Goal: Task Accomplishment & Management: Complete application form

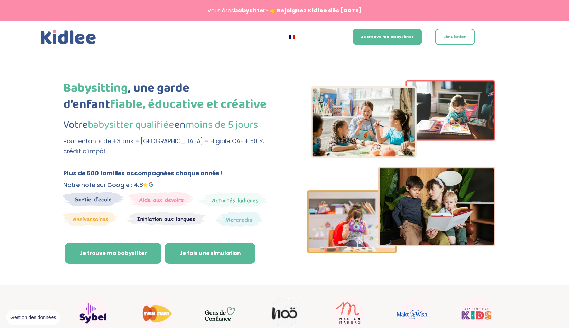
click at [192, 246] on link "Je fais une simulation" at bounding box center [210, 253] width 90 height 21
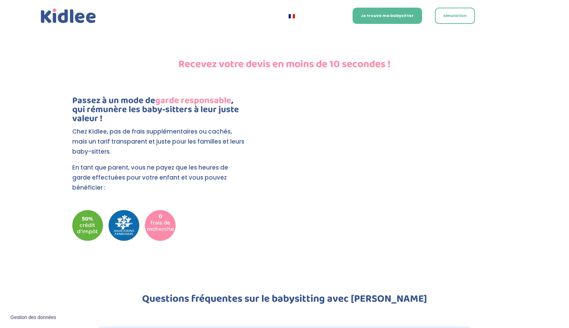
scroll to position [1388, 0]
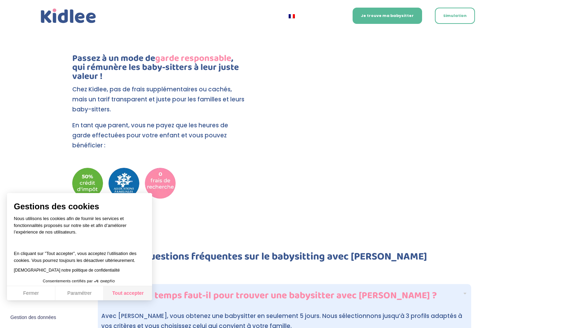
click at [126, 292] on button "Tout accepter" at bounding box center [128, 293] width 48 height 15
checkbox input "true"
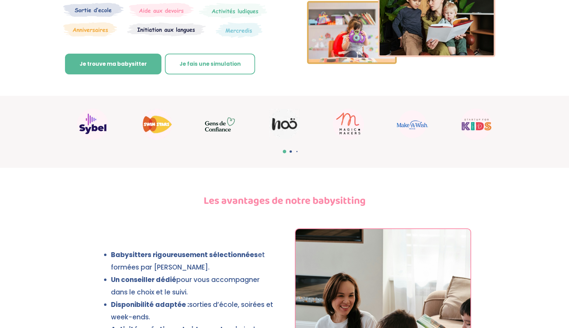
scroll to position [0, 0]
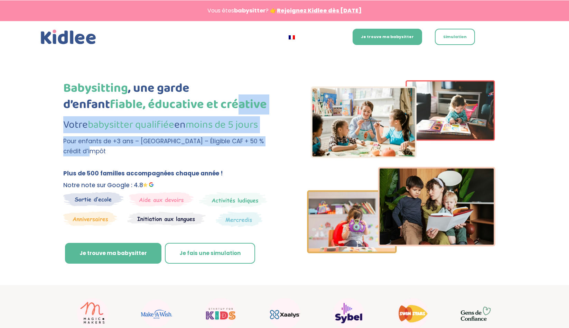
drag, startPoint x: 205, startPoint y: 150, endPoint x: 194, endPoint y: 95, distance: 55.7
click at [194, 95] on div "Babysitting , une garde d’enfant fiable, éducative et créative Votre babysitter…" at bounding box center [167, 118] width 209 height 76
click at [194, 95] on span "fiable, éducative et créative" at bounding box center [188, 104] width 157 height 20
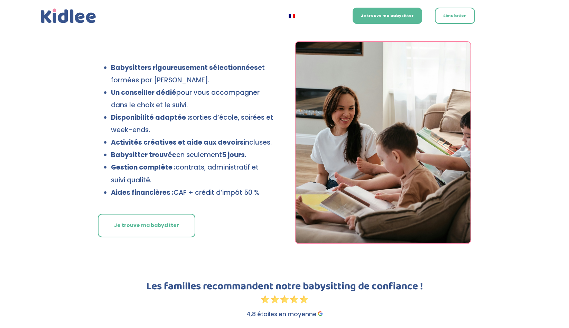
scroll to position [382, 0]
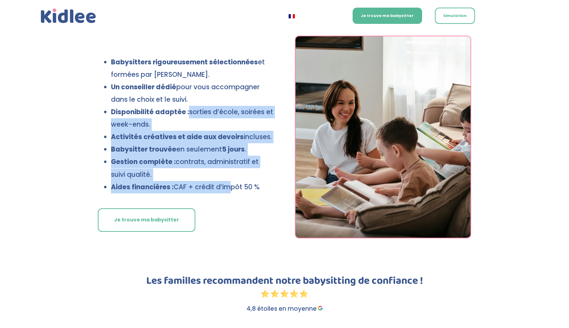
drag, startPoint x: 186, startPoint y: 111, endPoint x: 223, endPoint y: 187, distance: 85.5
click at [223, 187] on ul "Babysitters rigoureusement sélectionnées et formées par Kidlee. Un conseiller d…" at bounding box center [189, 128] width 170 height 144
click at [223, 187] on p "Aides financières : CAF + crédit d’impôt 50 %" at bounding box center [192, 187] width 163 height 12
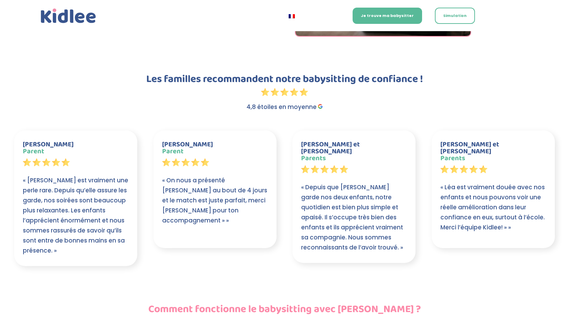
scroll to position [606, 0]
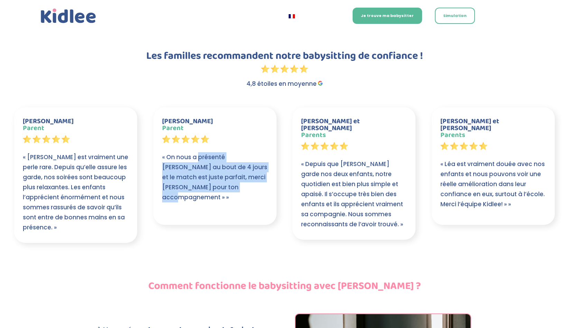
drag, startPoint x: 199, startPoint y: 153, endPoint x: 231, endPoint y: 185, distance: 46.0
click at [231, 185] on p "« On nous a présenté Sophie au bout de 4 jours et le match est juste parfait, m…" at bounding box center [215, 177] width 106 height 50
click at [232, 185] on p "« On nous a présenté Sophie au bout de 4 jours et le match est juste parfait, m…" at bounding box center [215, 177] width 106 height 50
drag, startPoint x: 232, startPoint y: 185, endPoint x: 207, endPoint y: 158, distance: 36.2
click at [207, 159] on p "« On nous a présenté Sophie au bout de 4 jours et le match est juste parfait, m…" at bounding box center [215, 177] width 106 height 50
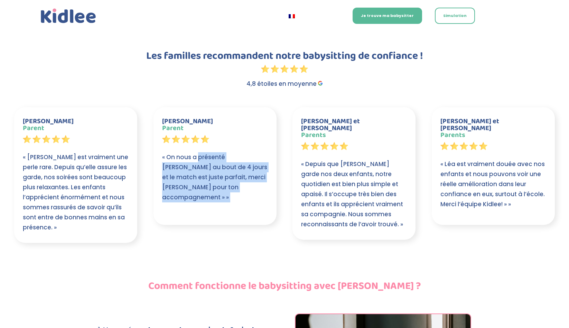
click at [207, 158] on p "« On nous a présenté Sophie au bout de 4 jours et le match est juste parfait, m…" at bounding box center [215, 177] width 106 height 50
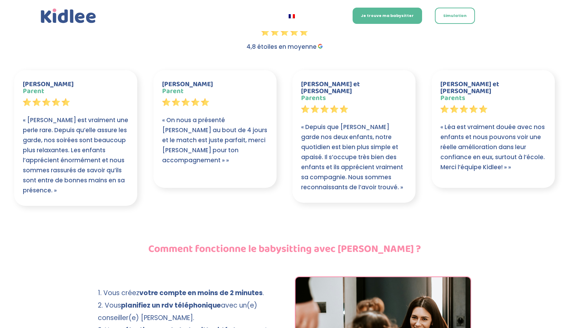
scroll to position [647, 0]
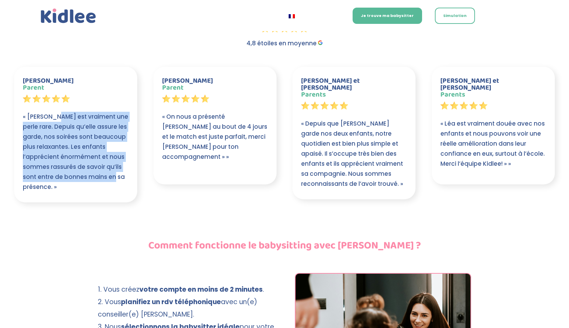
drag, startPoint x: 52, startPoint y: 115, endPoint x: 106, endPoint y: 178, distance: 83.1
click at [106, 178] on p "« Alice est vraiment une perle rare. Depuis qu’elle assure les garde, nos soiré…" at bounding box center [76, 152] width 106 height 80
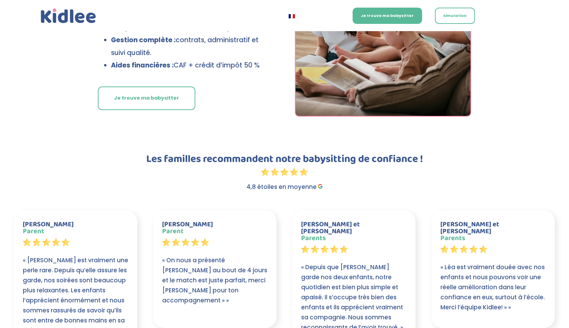
scroll to position [436, 0]
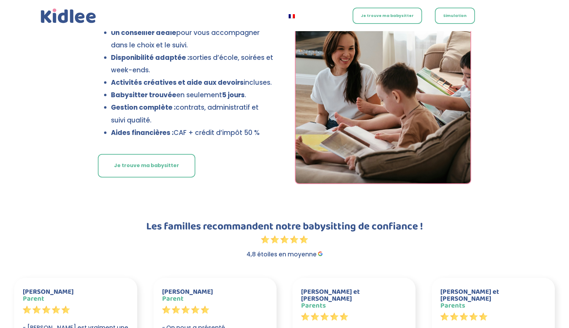
click at [387, 12] on link "Je trouve ma babysitter" at bounding box center [387, 16] width 69 height 16
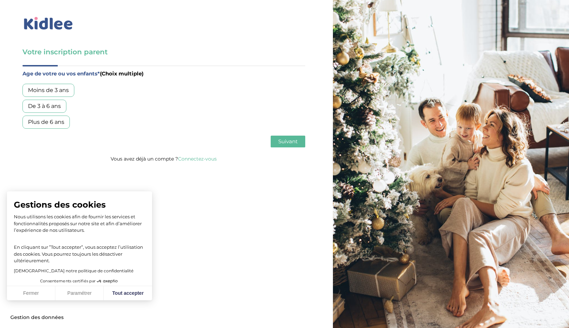
click at [49, 122] on div "Plus de 6 ans" at bounding box center [45, 121] width 47 height 13
click at [120, 293] on button "Tout accepter" at bounding box center [128, 293] width 48 height 15
checkbox input "true"
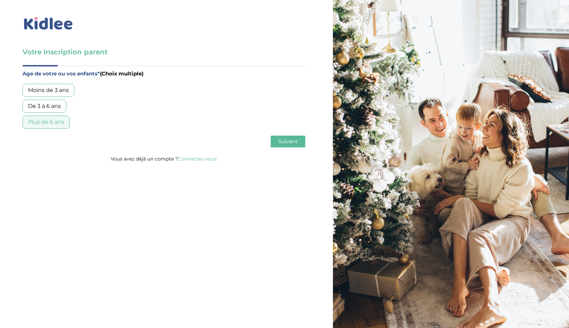
click at [299, 143] on button "Suivant" at bounding box center [288, 142] width 35 height 12
click at [56, 93] on div "Garde régulière" at bounding box center [49, 90] width 54 height 13
click at [284, 147] on button "Suivant" at bounding box center [288, 142] width 35 height 12
click at [51, 124] on div "Plus de 50h/mois" at bounding box center [51, 121] width 58 height 13
click at [300, 144] on button "Suivant" at bounding box center [288, 142] width 35 height 12
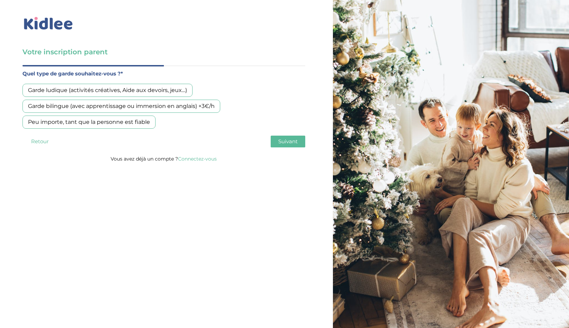
click at [140, 120] on div "Peu importe, tant que la personne est fiable" at bounding box center [88, 121] width 133 height 13
click at [290, 142] on span "Suivant" at bounding box center [287, 141] width 19 height 7
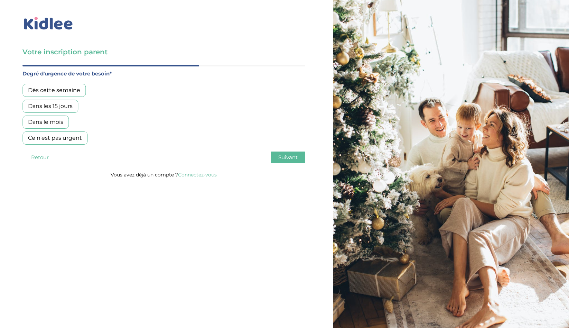
click at [67, 105] on div "Dans les 15 jours" at bounding box center [50, 106] width 56 height 13
click at [288, 158] on span "Suivant" at bounding box center [287, 157] width 19 height 7
click at [90, 105] on div "Oui, en direct ou via cercle proche" at bounding box center [74, 106] width 105 height 13
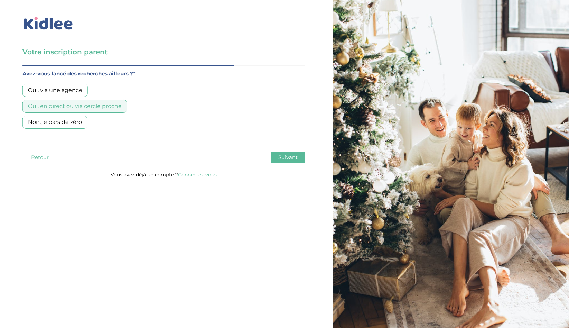
click at [72, 86] on div "Oui, via une agence" at bounding box center [54, 90] width 65 height 13
click at [278, 158] on button "Suivant" at bounding box center [288, 157] width 35 height 12
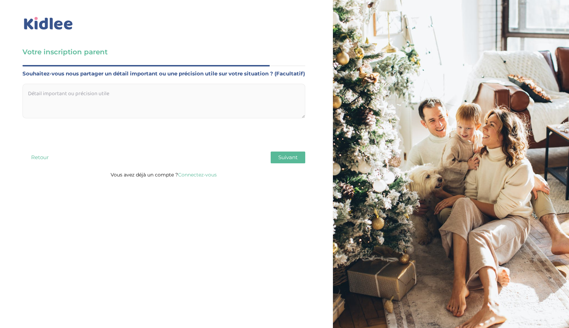
click at [173, 105] on textarea at bounding box center [163, 101] width 283 height 35
click at [293, 158] on span "Suivant" at bounding box center [287, 157] width 19 height 7
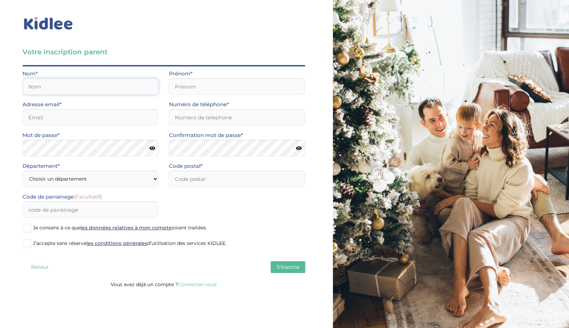
click at [123, 85] on input "text" at bounding box center [90, 86] width 136 height 17
type input "Bonfy"
type input "75010"
click at [185, 81] on input "text" at bounding box center [237, 86] width 136 height 17
click at [187, 89] on input "Bonfy" at bounding box center [237, 86] width 136 height 17
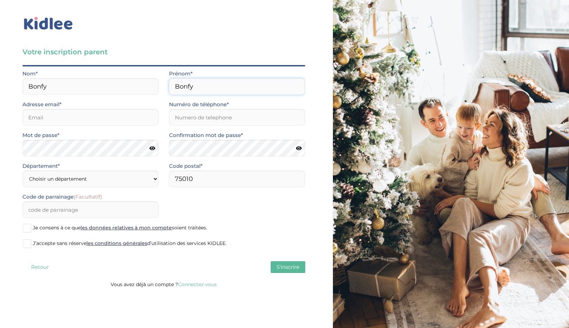
click at [187, 89] on input "Bonfy" at bounding box center [237, 86] width 136 height 17
type input "Patrice"
click at [101, 113] on input "email" at bounding box center [90, 117] width 136 height 17
type input "patrice.bonfy@gmail.com"
click at [200, 116] on input "Numéro de téléphone*" at bounding box center [237, 117] width 136 height 17
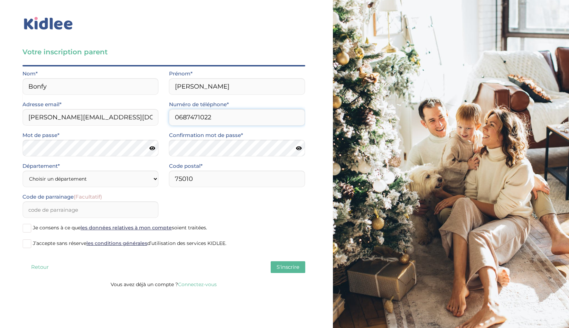
type input "0687471022"
click at [69, 177] on select "Choisir un département Paris (75) Hauts-de-Seine (92) Yvelines (78) Val-de-Marn…" at bounding box center [90, 178] width 136 height 17
select select "75"
click at [22, 170] on select "Choisir un département Paris (75) Hauts-de-Seine (92) Yvelines (78) Val-de-Marn…" at bounding box center [90, 178] width 136 height 17
click at [54, 229] on span "Je consens à ce que les données relatives à mon compte soient traitées." at bounding box center [120, 227] width 174 height 6
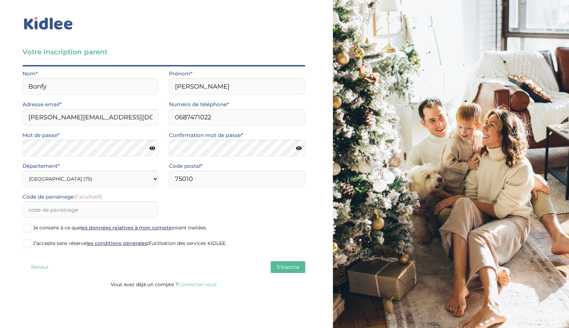
click at [0, 0] on input "Je consens à ce que les données relatives à mon compte soient traitées." at bounding box center [0, 0] width 0 height 0
click at [55, 242] on span "J’accepte sans réserve les conditions générales d’utilisation des services KIDL…" at bounding box center [130, 243] width 194 height 6
click at [0, 0] on input "J’accepte sans réserve les conditions générales d’utilisation des services KIDL…" at bounding box center [0, 0] width 0 height 0
click at [293, 269] on span "S'inscrire" at bounding box center [288, 266] width 23 height 7
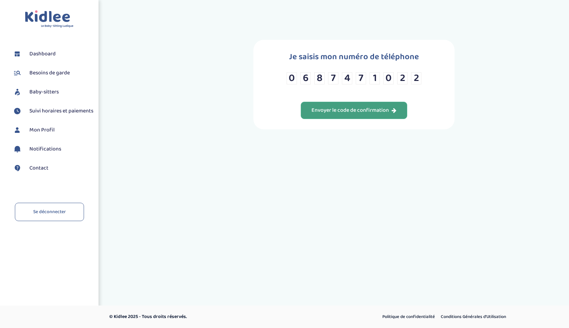
click at [371, 106] on div "Envoyer le code de confirmation" at bounding box center [353, 110] width 85 height 8
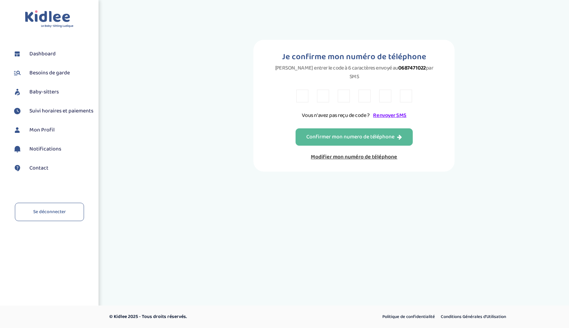
click at [301, 90] on input "text" at bounding box center [302, 96] width 12 height 13
type input "A"
type input "T"
type input "M"
type input "T"
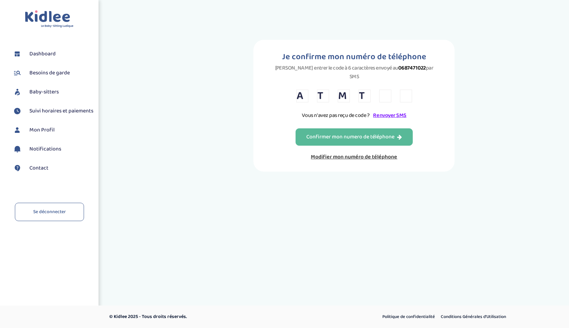
type input "L"
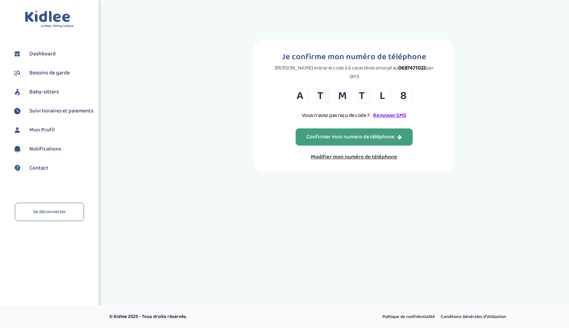
type input "8"
click at [314, 133] on div "Confirmer mon numero de téléphone" at bounding box center [354, 137] width 96 height 8
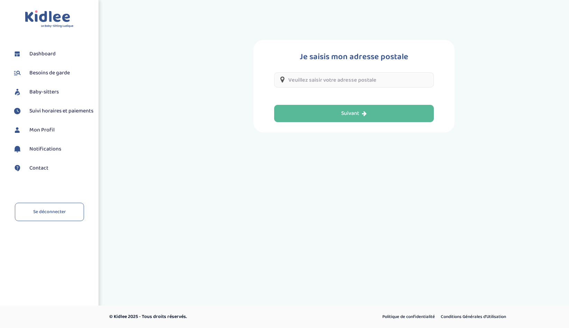
click at [310, 82] on input "text" at bounding box center [354, 79] width 160 height 15
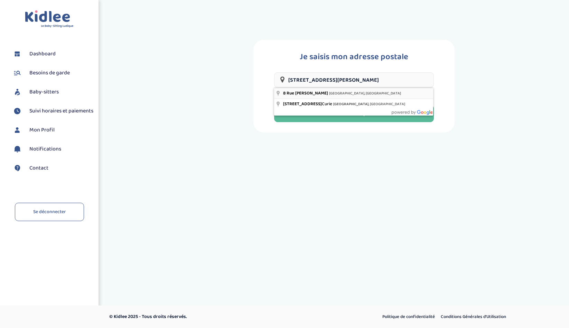
type input "[STREET_ADDRESS][PERSON_NAME]"
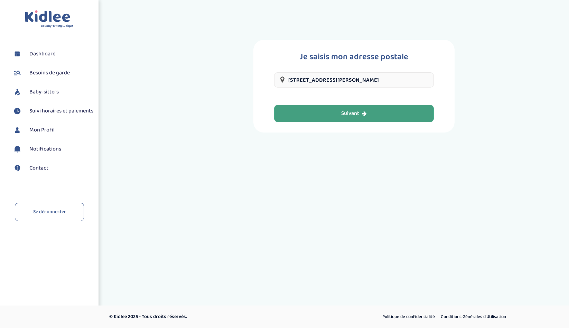
click at [323, 108] on button "Suivant" at bounding box center [354, 113] width 160 height 17
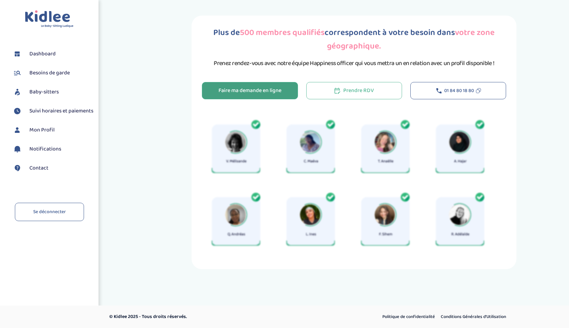
click at [264, 92] on div "Faire ma demande en ligne" at bounding box center [249, 91] width 63 height 8
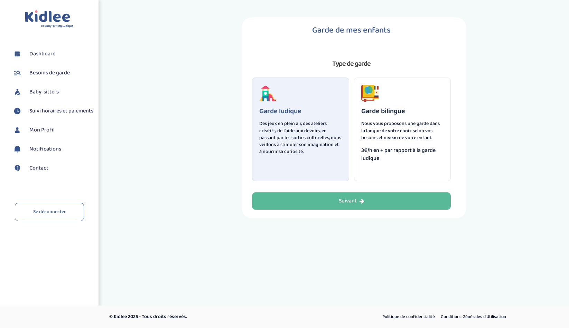
click at [383, 152] on span "3€/h en + par rapport à la garde ludique" at bounding box center [402, 154] width 83 height 16
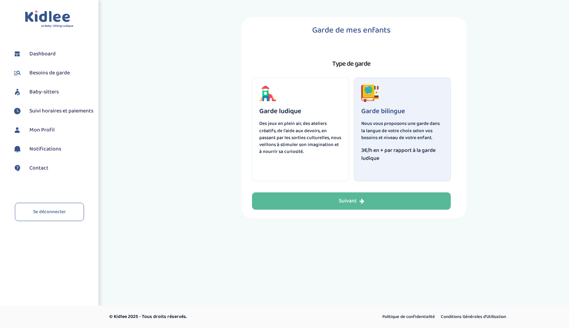
click at [318, 152] on p "Des jeux en plein air, des ateliers créatifs, de l'aide aux devoirs, en passant…" at bounding box center [300, 137] width 83 height 35
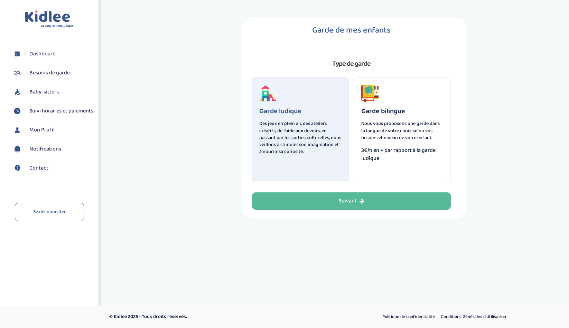
click at [402, 128] on p "Nous vous proposons une garde dans la langue de votre choix selon vos besoins e…" at bounding box center [402, 130] width 83 height 21
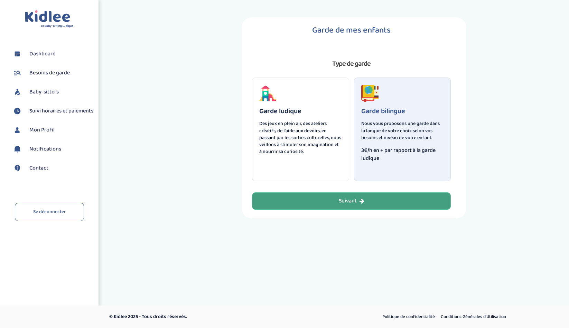
click at [360, 202] on icon "button" at bounding box center [361, 201] width 5 height 6
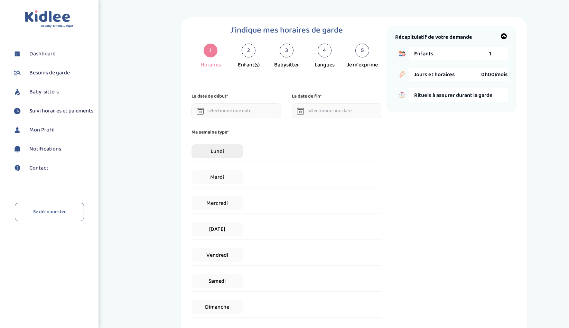
click at [227, 152] on span "Lundi" at bounding box center [216, 151] width 51 height 14
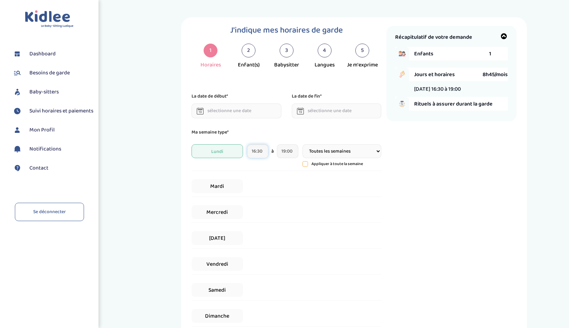
click at [253, 149] on input "16:30" at bounding box center [257, 151] width 21 height 14
click at [260, 189] on span at bounding box center [262, 189] width 19 height 19
click at [317, 244] on span at bounding box center [311, 240] width 19 height 19
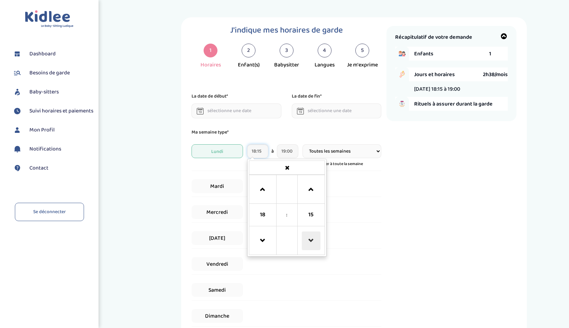
type input "18:00"
click at [283, 151] on input "19:00" at bounding box center [287, 151] width 21 height 14
click at [284, 188] on span at bounding box center [292, 189] width 19 height 19
click at [293, 239] on span at bounding box center [292, 240] width 19 height 19
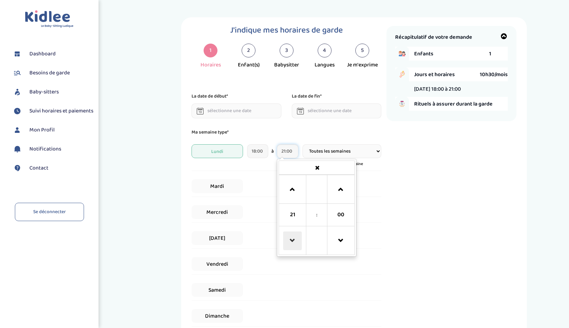
type input "20:00"
click at [433, 199] on div "Récapitulatif de votre demande Enfants 1 Jours et horaires 7h00/mois [DATE] 18:…" at bounding box center [451, 207] width 130 height 363
click at [306, 166] on icon at bounding box center [305, 163] width 5 height 5
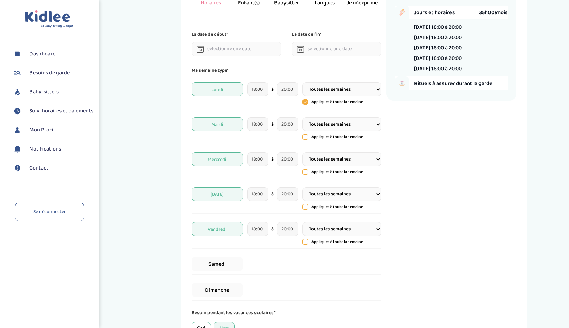
scroll to position [64, 0]
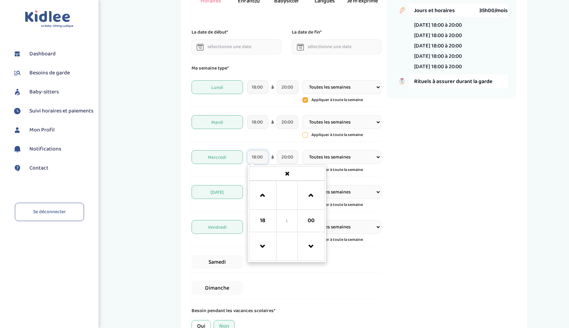
click at [255, 158] on input "18:00" at bounding box center [257, 157] width 21 height 14
click at [263, 196] on span at bounding box center [262, 195] width 19 height 19
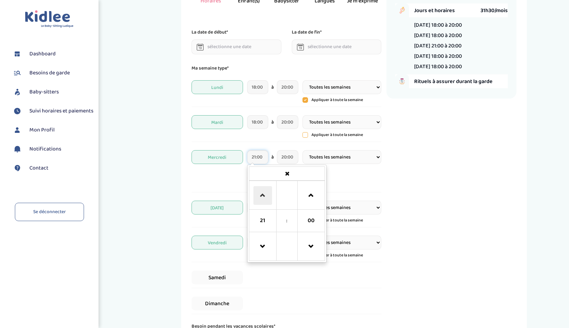
click at [263, 196] on span at bounding box center [262, 195] width 19 height 19
click at [264, 246] on span at bounding box center [262, 246] width 19 height 19
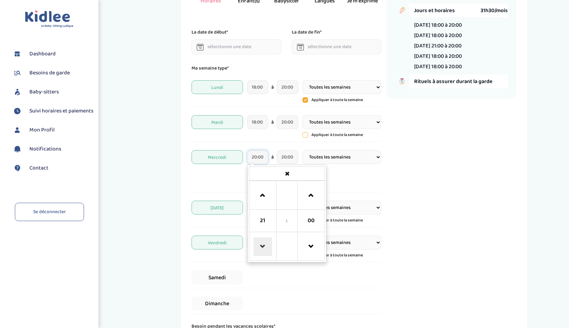
click at [264, 246] on span at bounding box center [262, 246] width 19 height 19
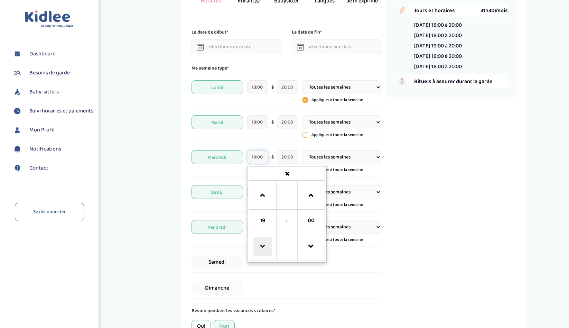
click at [264, 246] on span at bounding box center [262, 246] width 19 height 19
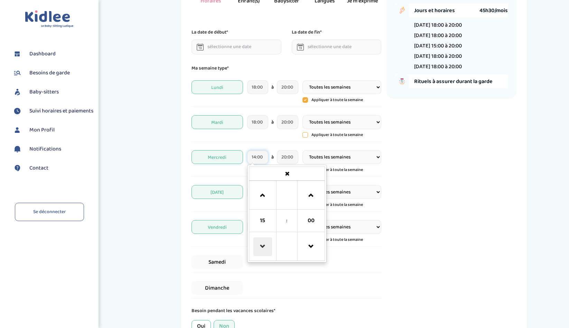
click at [264, 246] on span at bounding box center [262, 246] width 19 height 19
click at [309, 203] on span at bounding box center [311, 195] width 19 height 19
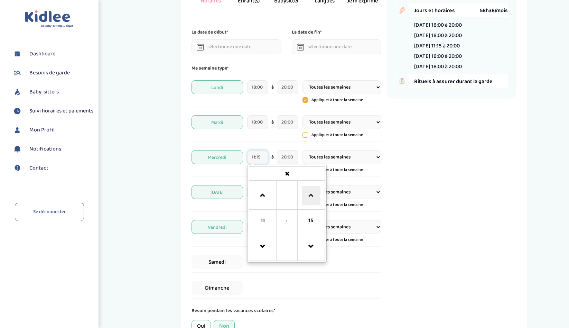
type input "11:30"
click at [171, 198] on div "J'indique mes horaires de garde 1 Horaires 2 Enfant(s) 3 Babysitter 4 Langues 5…" at bounding box center [353, 161] width 419 height 416
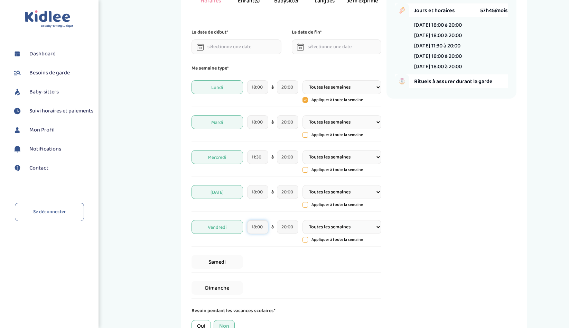
click at [256, 227] on input "18:00" at bounding box center [257, 227] width 21 height 14
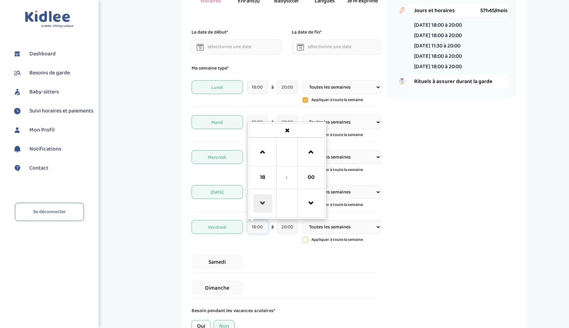
click at [263, 202] on span at bounding box center [262, 203] width 19 height 19
click at [311, 154] on span at bounding box center [311, 152] width 19 height 19
type input "16:30"
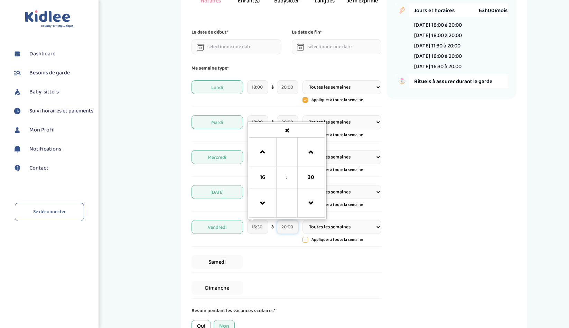
click at [287, 227] on input "20:00" at bounding box center [287, 227] width 21 height 14
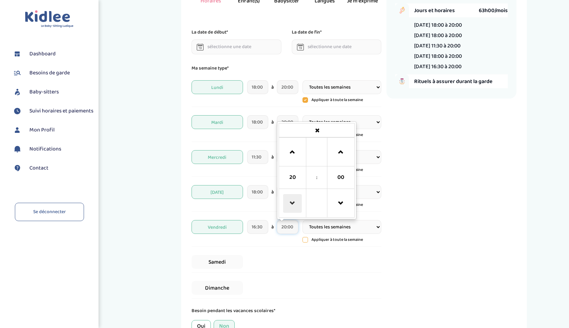
click at [286, 198] on span at bounding box center [292, 203] width 19 height 19
click at [339, 204] on span at bounding box center [340, 203] width 19 height 19
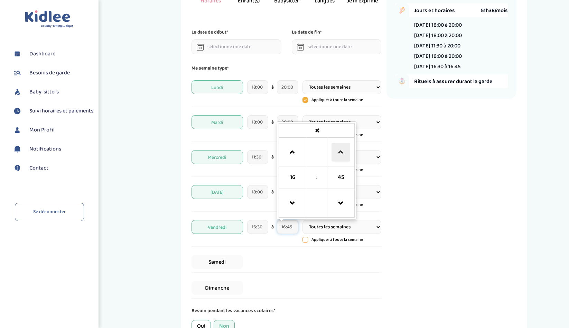
click at [339, 148] on span at bounding box center [340, 152] width 19 height 19
type input "17:30"
click at [421, 186] on div "Récapitulatif de votre demande Enfants 1 Jours et horaires 54h15/mois [DATE] 18…" at bounding box center [451, 161] width 130 height 399
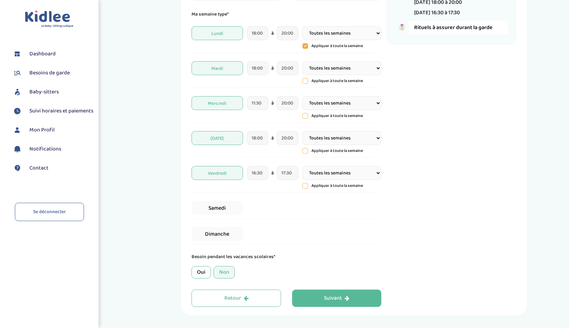
scroll to position [141, 0]
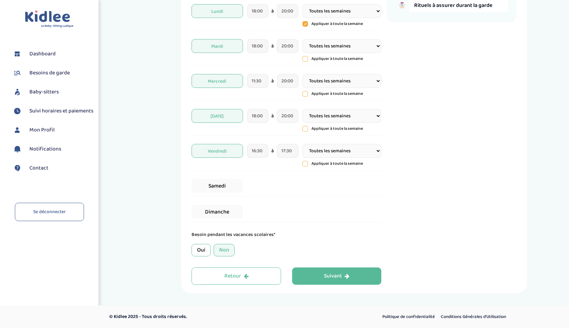
click at [225, 249] on div "Non" at bounding box center [224, 250] width 21 height 12
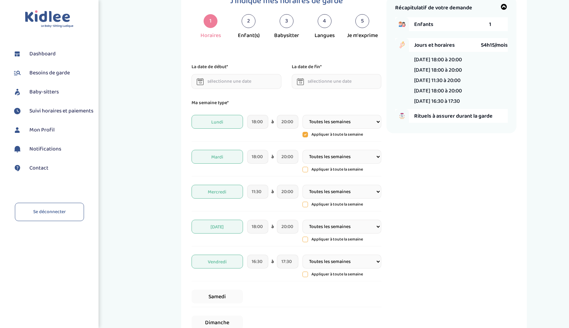
scroll to position [31, 0]
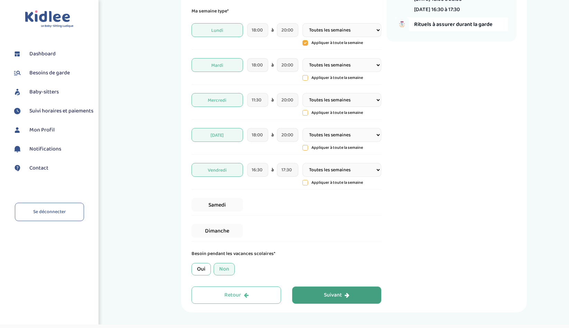
click at [329, 301] on button "Suivant" at bounding box center [337, 294] width 90 height 17
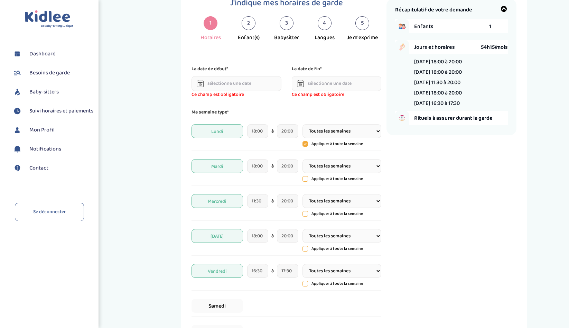
scroll to position [26, 0]
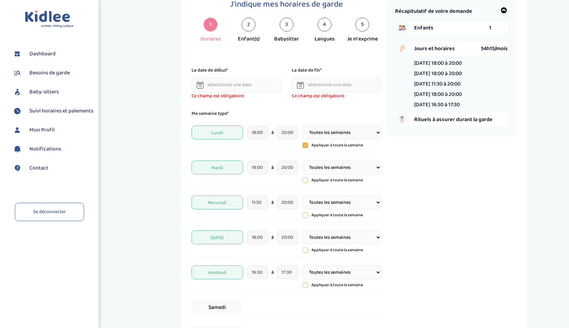
click at [209, 85] on input "text" at bounding box center [236, 84] width 90 height 15
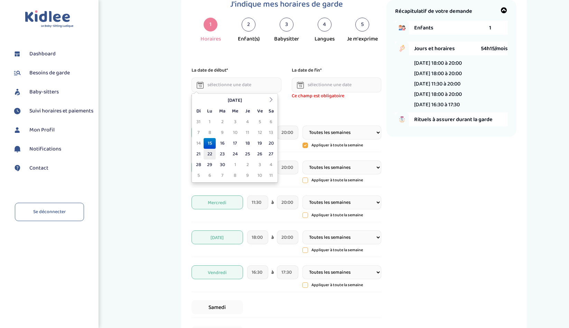
click at [209, 154] on td "22" at bounding box center [210, 154] width 12 height 11
type input "[DATE]"
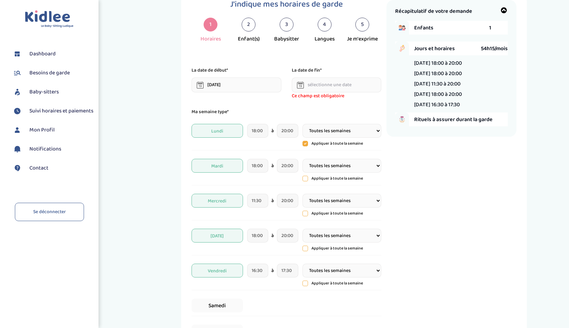
click at [316, 87] on input "text" at bounding box center [337, 84] width 90 height 15
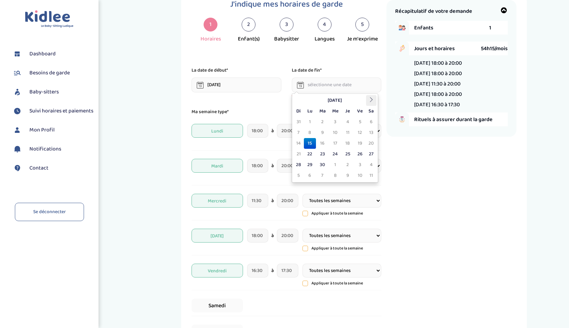
click at [369, 102] on icon at bounding box center [371, 99] width 5 height 5
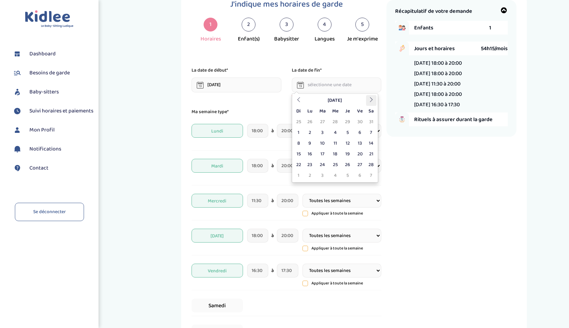
click at [369, 102] on icon at bounding box center [371, 99] width 5 height 5
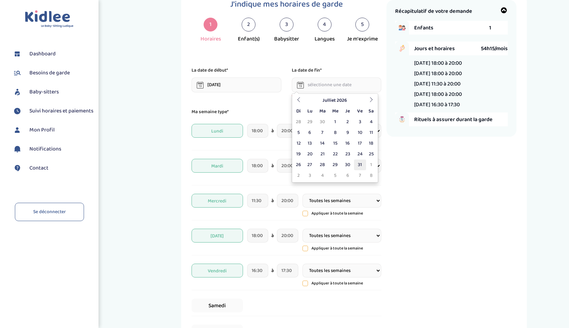
click at [361, 165] on td "31" at bounding box center [360, 164] width 12 height 11
type input "[DATE]"
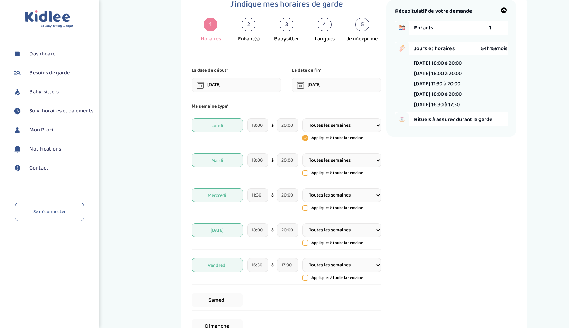
click at [409, 177] on div "Récapitulatif de votre demande Enfants 1 Jours et horaires 54h15/mois [DATE] 18…" at bounding box center [451, 199] width 130 height 399
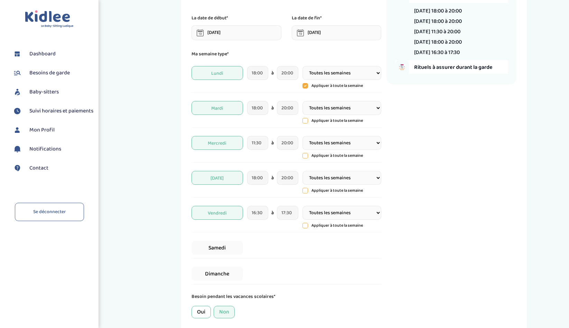
scroll to position [141, 0]
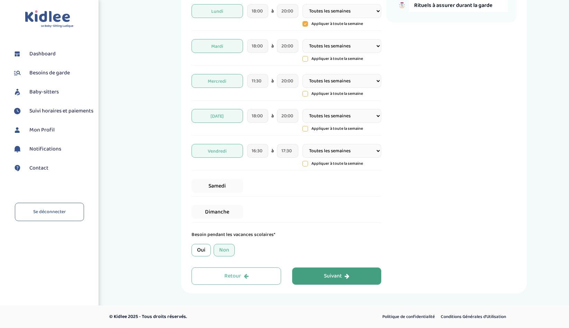
click at [339, 275] on div "Suivant" at bounding box center [337, 276] width 26 height 8
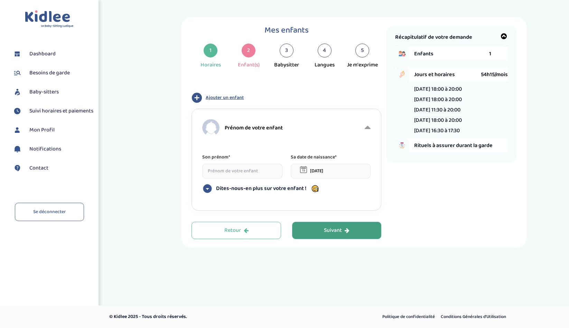
click at [241, 172] on input at bounding box center [242, 171] width 80 height 15
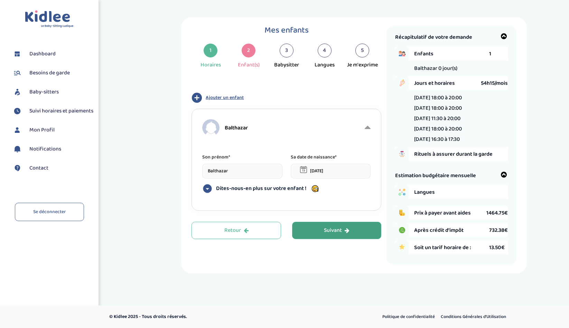
type input "Balthazar"
click at [324, 172] on input "[DATE]" at bounding box center [331, 171] width 80 height 15
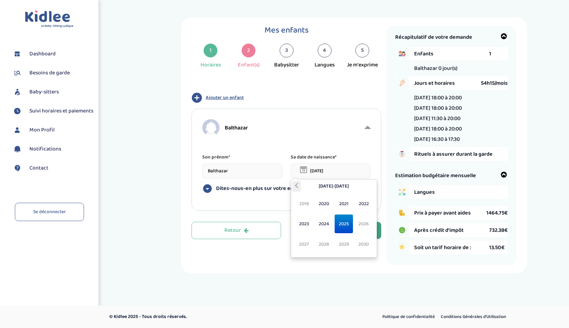
click at [295, 185] on icon at bounding box center [296, 185] width 5 height 5
click at [343, 220] on span "2015" at bounding box center [344, 223] width 18 height 19
click at [308, 205] on span "Jan" at bounding box center [304, 203] width 18 height 19
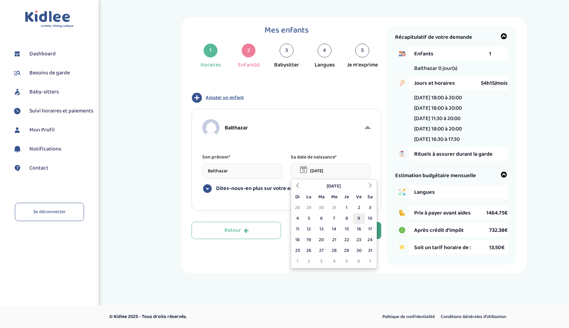
click at [356, 219] on td "9" at bounding box center [359, 218] width 12 height 11
type input "[DATE]"
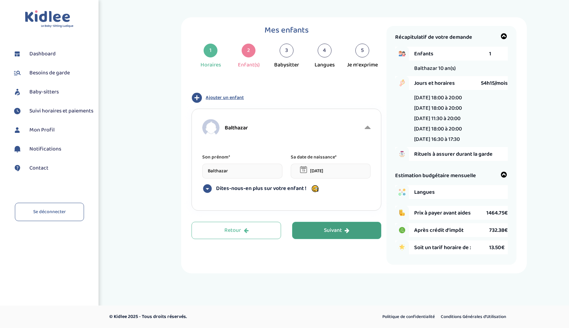
click at [266, 188] on span "Dites-nous-en plus sur votre enfant !" at bounding box center [261, 188] width 90 height 7
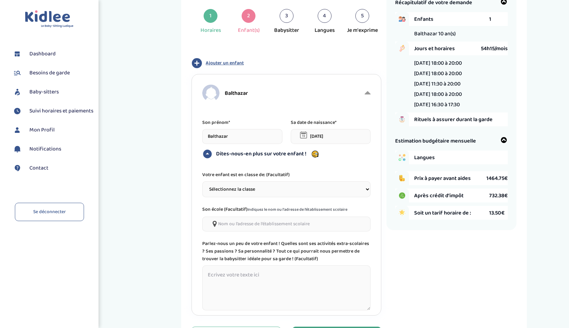
scroll to position [50, 0]
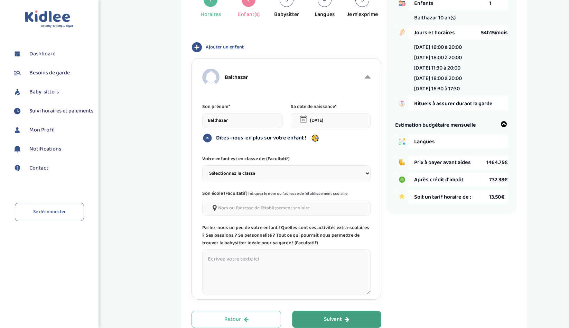
click at [244, 172] on select "Sélectionnez la classe Petite section (PS) Moyenne section (MS) Grande section …" at bounding box center [286, 173] width 168 height 16
select select "8"
click at [202, 165] on select "Sélectionnez la classe Petite section (PS) Moyenne section (MS) Grande section …" at bounding box center [286, 173] width 168 height 16
click at [235, 210] on input"] at bounding box center [286, 207] width 168 height 15
click at [224, 209] on input"] "lancry" at bounding box center [286, 207] width 168 height 15
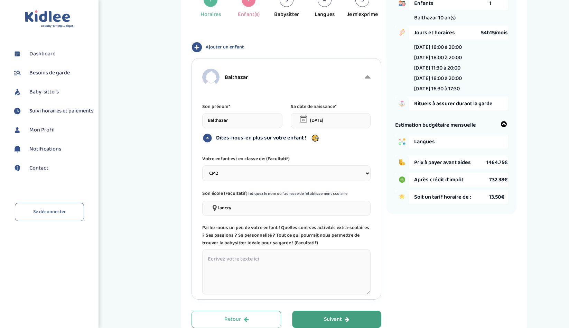
click at [224, 209] on input"] "lancry" at bounding box center [286, 207] width 168 height 15
click at [231, 212] on input"] "ecole polyvalente Lancry" at bounding box center [286, 207] width 168 height 15
type input"] "1"
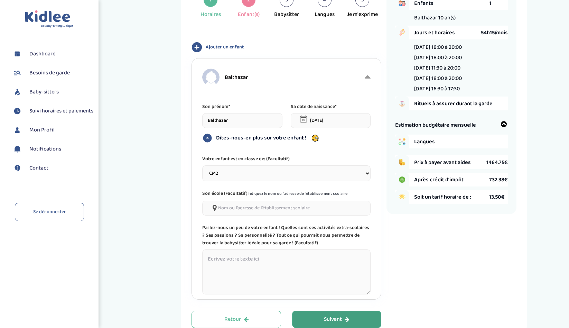
paste input"] "[STREET_ADDRESS]"
type input"] "[STREET_ADDRESS]"
click at [167, 211] on div "Mes enfants 1 Horaires 2 Enfant(s) 3 Babysitter 4 Langues 5 Je m'exprime Type d…" at bounding box center [353, 152] width 419 height 370
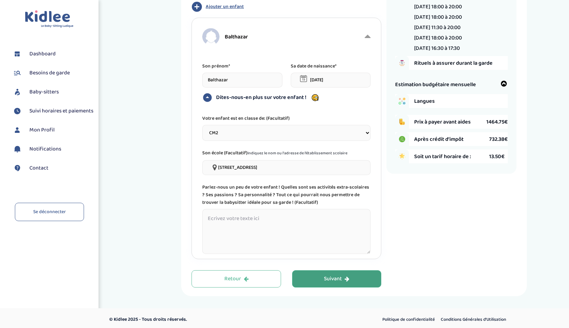
scroll to position [94, 0]
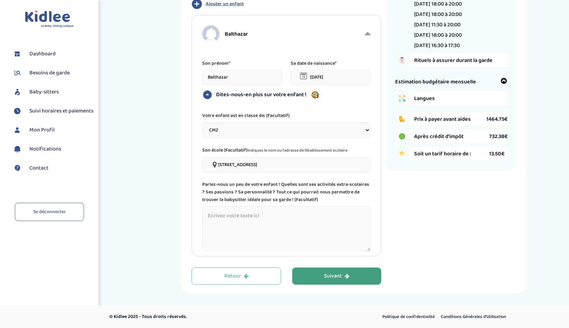
click at [230, 217] on textarea at bounding box center [286, 228] width 168 height 45
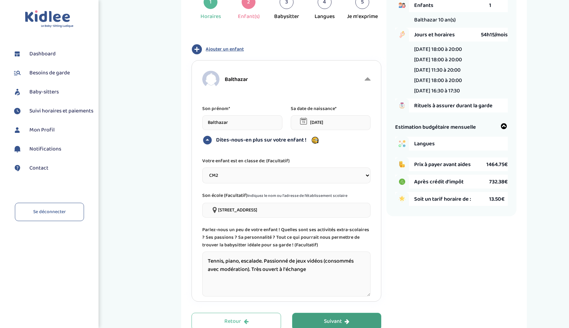
scroll to position [0, 0]
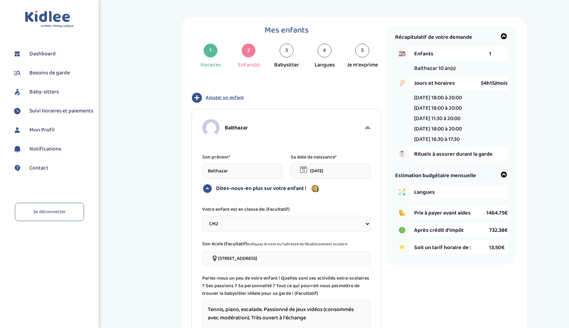
type textarea "Tennis, piano, escalade. Passionné de jeux vidéos (consommés avec modération). …"
click at [443, 194] on span "Langues" at bounding box center [451, 192] width 75 height 9
click at [431, 193] on span "Langues" at bounding box center [451, 192] width 75 height 9
click at [503, 175] on icon at bounding box center [504, 174] width 7 height 7
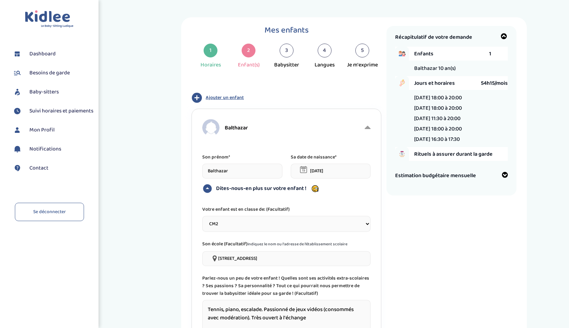
click at [503, 175] on icon at bounding box center [504, 174] width 7 height 7
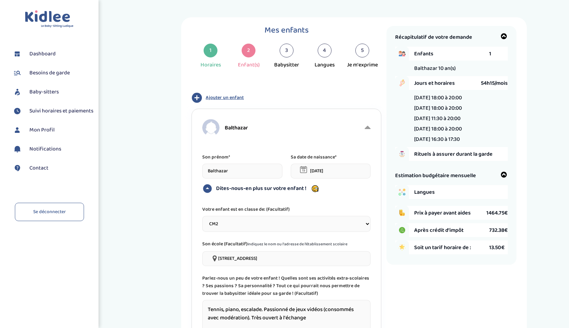
click at [493, 232] on span "732.38€" at bounding box center [498, 230] width 19 height 9
click at [495, 264] on div "Récapitulatif de votre demande Enfants 1 Balthazar 10 an(s) Jours et horaires 5…" at bounding box center [451, 145] width 130 height 239
click at [231, 97] on span "Ajouter un enfant" at bounding box center [225, 97] width 38 height 7
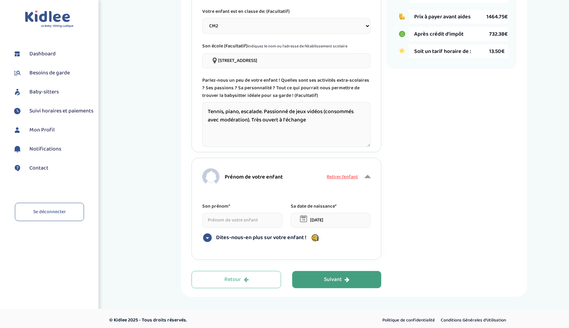
scroll to position [202, 0]
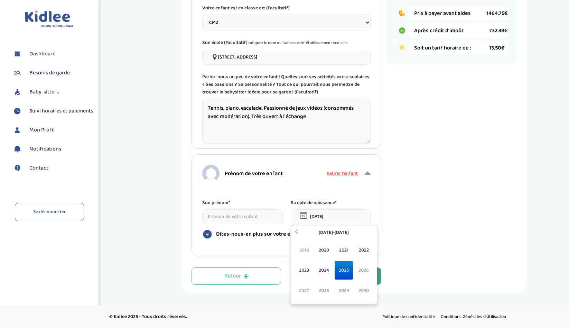
click at [325, 217] on input "[DATE]" at bounding box center [331, 216] width 80 height 15
click at [301, 233] on th "[DATE]-[DATE]" at bounding box center [334, 232] width 66 height 11
click at [300, 233] on th at bounding box center [296, 232] width 8 height 11
click at [306, 291] on span "2017" at bounding box center [304, 290] width 18 height 19
click at [365, 249] on span "Avr" at bounding box center [364, 250] width 18 height 19
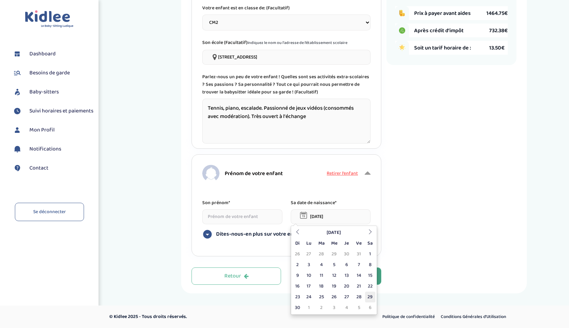
click at [369, 299] on td "29" at bounding box center [370, 296] width 10 height 11
type input "[DATE]"
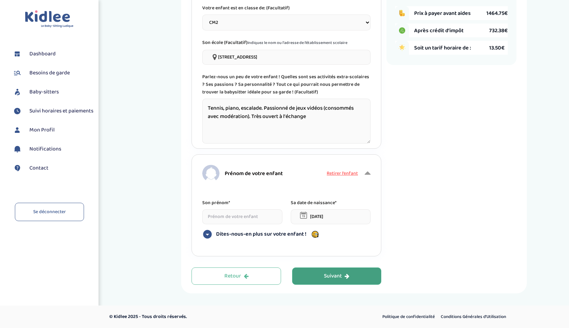
click at [256, 236] on span "Dites-nous-en plus sur votre enfant !" at bounding box center [261, 234] width 90 height 7
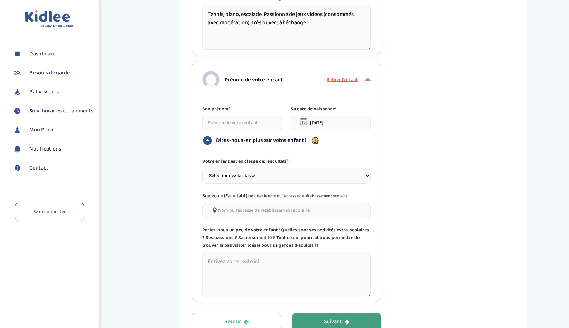
scroll to position [303, 0]
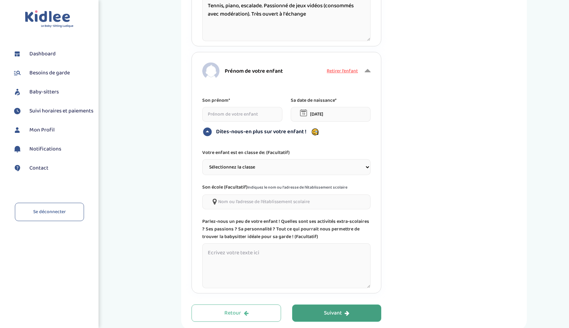
click at [251, 163] on select "Sélectionnez la classe Petite section (PS) Moyenne section (MS) Grande section …" at bounding box center [286, 167] width 168 height 16
select select "6"
click at [202, 160] on select "Sélectionnez la classe Petite section (PS) Moyenne section (MS) Grande section …" at bounding box center [286, 167] width 168 height 16
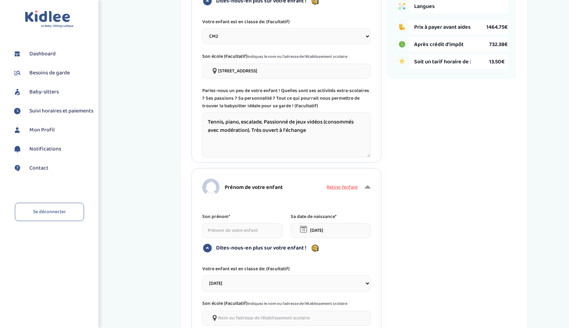
scroll to position [185, 0]
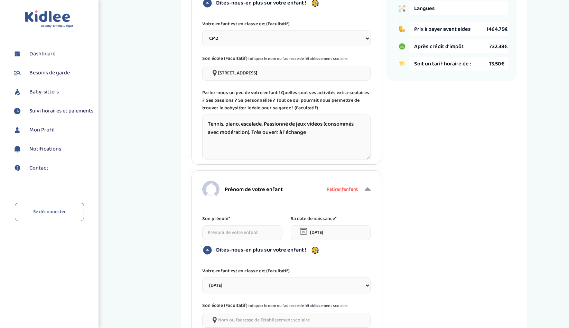
click at [236, 73] on input"] "[STREET_ADDRESS]" at bounding box center [286, 73] width 168 height 15
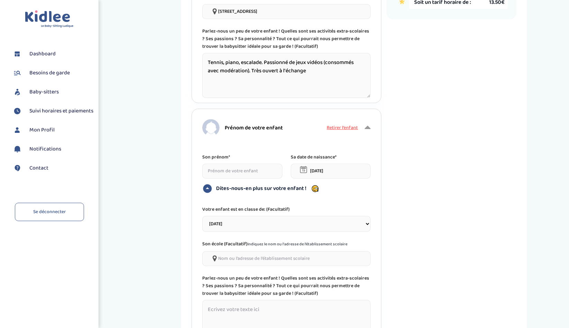
scroll to position [266, 0]
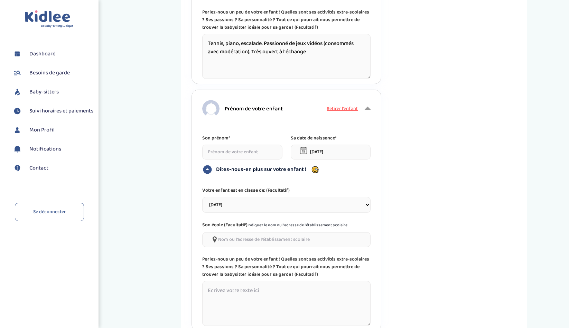
click at [230, 238] on input"] at bounding box center [286, 239] width 168 height 15
paste input"] "[STREET_ADDRESS]"
type input"] "[STREET_ADDRESS]"
click at [183, 231] on div "Mes enfants 1 Horaires 2 Enfant(s) 3 Babysitter 4 Langues 5 Je m'exprime Type d…" at bounding box center [354, 59] width 346 height 616
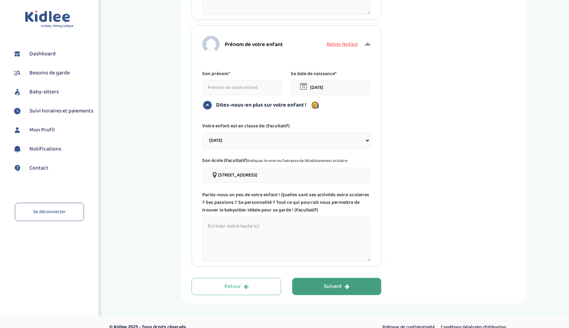
scroll to position [342, 0]
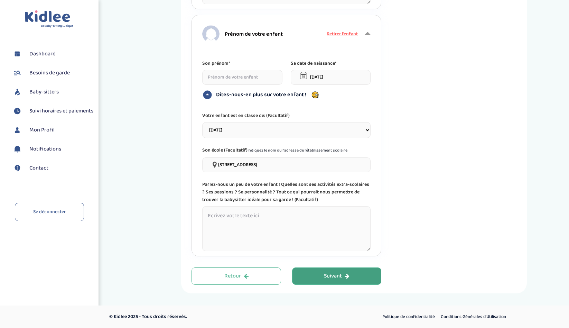
click at [219, 223] on textarea at bounding box center [286, 228] width 168 height 45
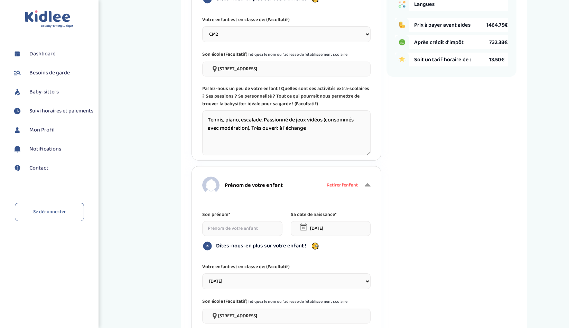
scroll to position [176, 0]
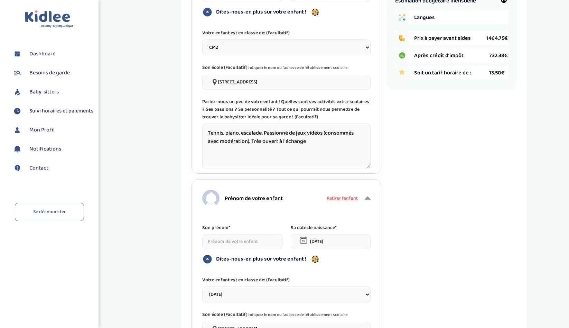
type textarea "Tennis, escalade,"
click at [261, 134] on textarea "Tennis, piano, escalade. Passionné de jeux vidéos (consommés avec modération). …" at bounding box center [286, 145] width 168 height 45
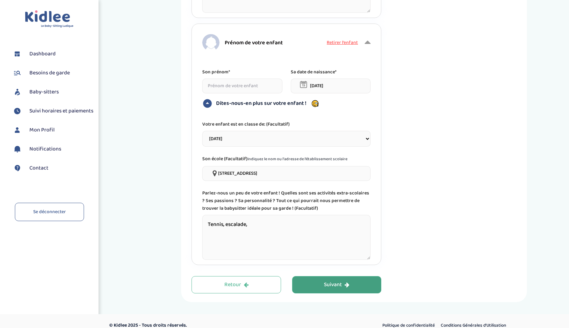
scroll to position [342, 0]
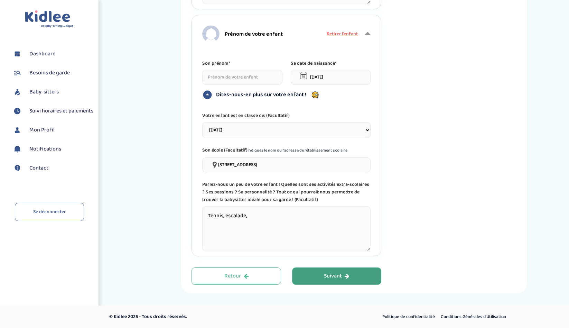
type textarea "Tennis, piano, escalade, un peu de skate. Passionné de jeux vidéos (consommés a…"
click at [260, 216] on textarea "Tennis, escalade," at bounding box center [286, 228] width 168 height 45
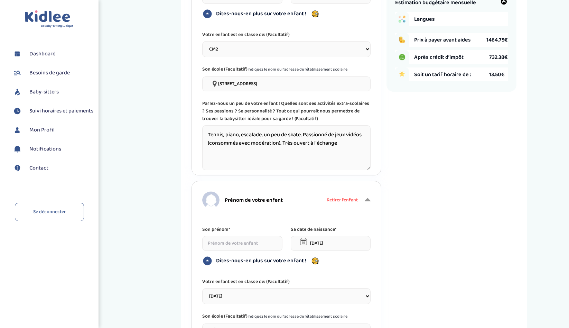
scroll to position [146, 0]
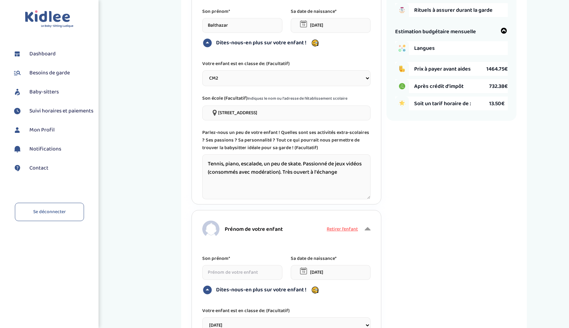
type textarea "Tennis, escalade, guitare, un peu de skate."
click at [281, 174] on textarea "Tennis, piano, escalade, un peu de skate. Passionné de jeux vidéos (consommés a…" at bounding box center [286, 176] width 168 height 45
drag, startPoint x: 304, startPoint y: 164, endPoint x: 227, endPoint y: 183, distance: 78.7
click at [227, 183] on textarea "Tennis, piano, escalade, un peu de skate. Passionné de jeux vidéos (consommés a…" at bounding box center [286, 176] width 168 height 45
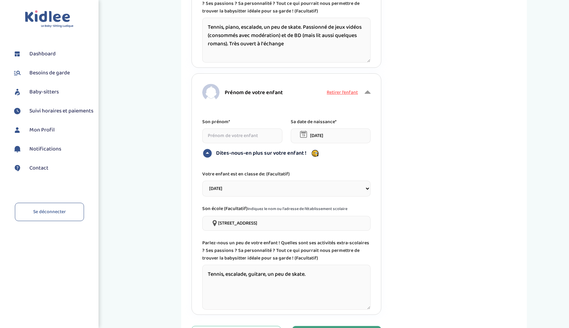
scroll to position [342, 0]
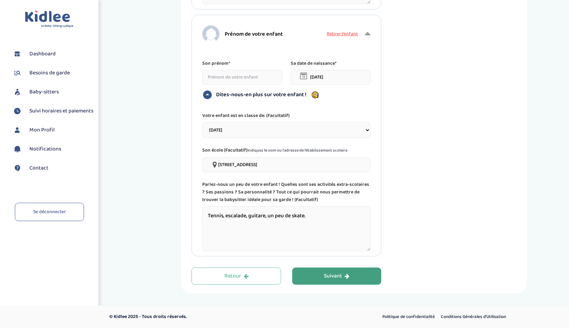
type textarea "Tennis, piano, escalade, un peu de skate. Passionné de jeux vidéos (consommés a…"
click at [322, 215] on textarea "Tennis, escalade, guitare, un peu de skate." at bounding box center [286, 228] width 168 height 45
paste textarea "Passionné de jeux vidéos (consommés avec modération) et de BD (mais lit aussi q…"
type textarea "Tennis, escalade, guitare, un peu de skate. Passionné de jeux vidéos (consommés…"
click at [225, 79] on input at bounding box center [242, 77] width 80 height 15
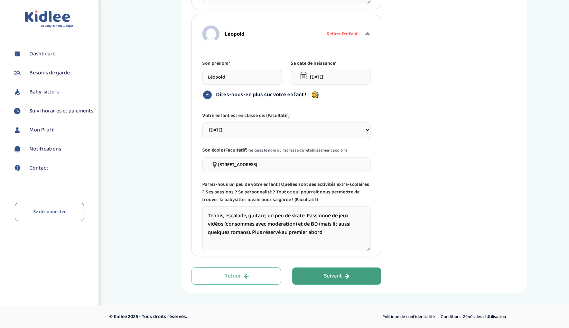
type input "Léopold"
click at [340, 233] on textarea "Tennis, escalade, guitare, un peu de skate. Passionné de jeux vidéos (consommés…" at bounding box center [286, 228] width 168 height 45
type textarea "Tennis, escalade, guitare, un peu de skate. Passionné de jeux vidéos (consommés…"
click at [351, 271] on button "Suivant" at bounding box center [337, 275] width 90 height 17
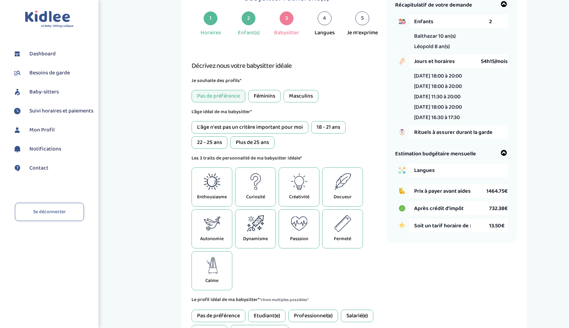
scroll to position [26, 0]
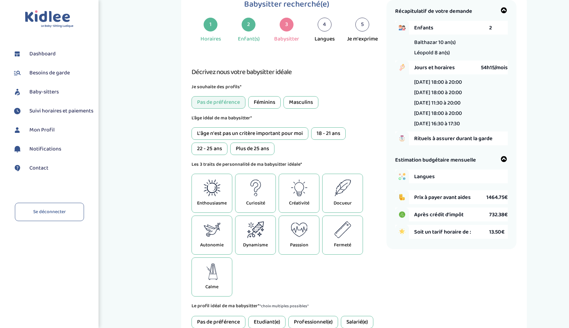
click at [265, 105] on div "Féminins" at bounding box center [264, 102] width 32 height 12
click at [325, 130] on div "18 - 21 ans" at bounding box center [328, 133] width 35 height 12
click at [206, 152] on div "22 - 25 ans" at bounding box center [209, 148] width 36 height 12
click at [331, 133] on div "18 - 21 ans" at bounding box center [328, 133] width 35 height 12
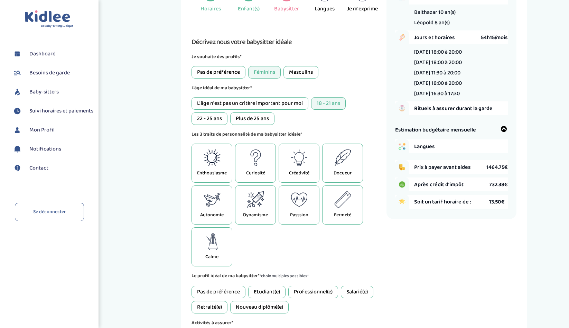
scroll to position [90, 0]
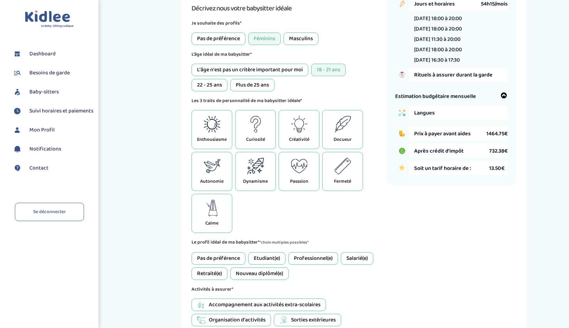
click at [229, 174] on div "Autonomie" at bounding box center [211, 171] width 41 height 39
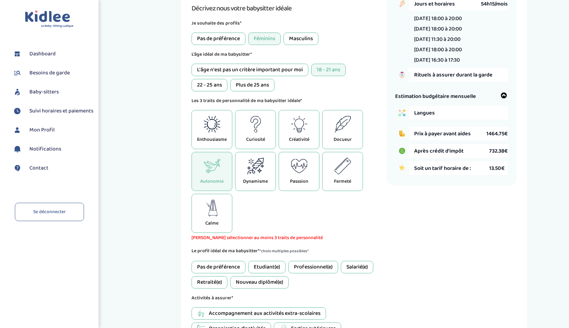
click at [265, 170] on div "Dynamisme" at bounding box center [255, 171] width 41 height 39
click at [298, 131] on icon at bounding box center [299, 124] width 17 height 17
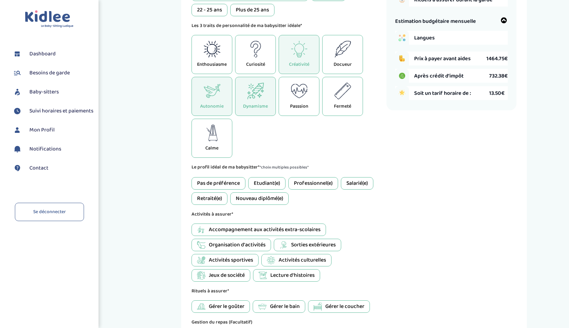
scroll to position [166, 0]
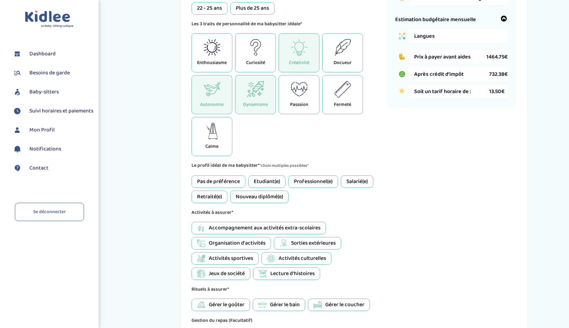
click at [272, 181] on div "Etudiant(e)" at bounding box center [266, 181] width 37 height 12
click at [267, 200] on div "Nouveau diplômé(e)" at bounding box center [259, 196] width 58 height 12
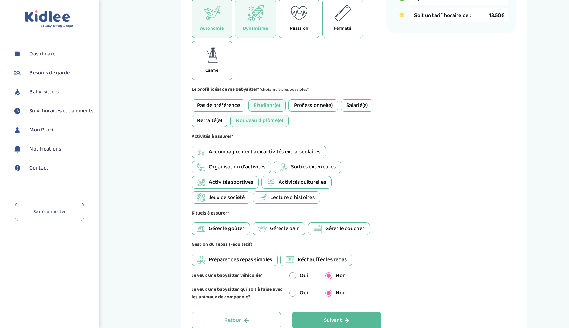
scroll to position [243, 0]
click at [230, 197] on span "Jeux de société" at bounding box center [227, 197] width 36 height 8
click at [277, 228] on span "Gérer le bain" at bounding box center [285, 228] width 30 height 8
click at [293, 259] on icon at bounding box center [290, 259] width 8 height 8
click at [264, 265] on div "Préparer des repas simples" at bounding box center [234, 259] width 86 height 12
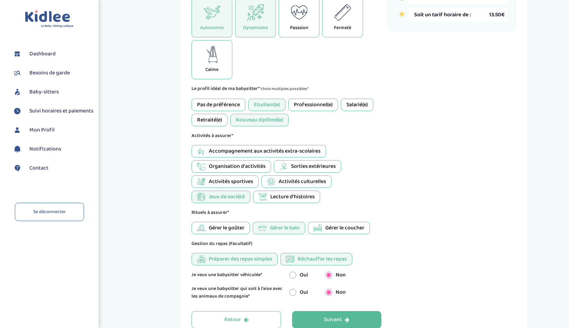
click at [297, 170] on span "Sorties extérieures" at bounding box center [313, 166] width 45 height 8
click at [245, 186] on span "Activités sportives" at bounding box center [231, 181] width 44 height 8
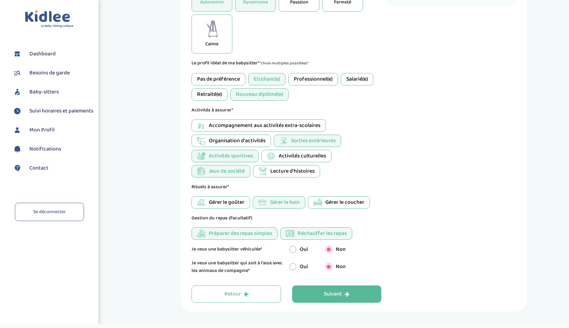
scroll to position [288, 0]
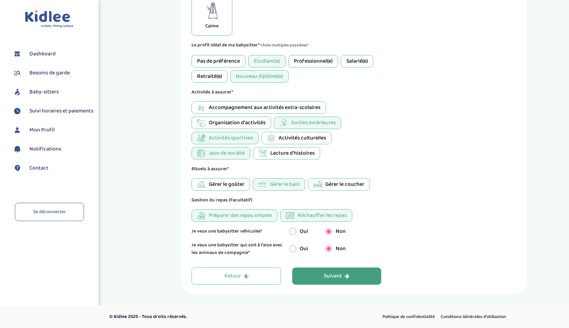
click at [326, 278] on div "Suivant" at bounding box center [337, 276] width 26 height 8
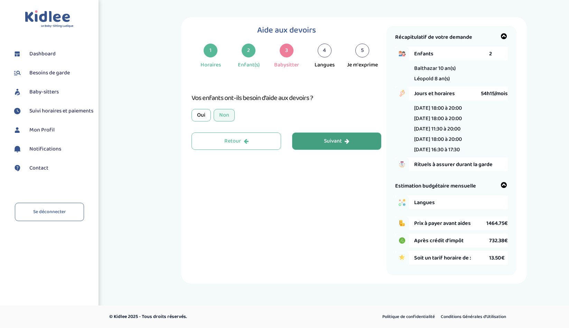
click at [330, 145] on div "Suivant" at bounding box center [337, 141] width 26 height 8
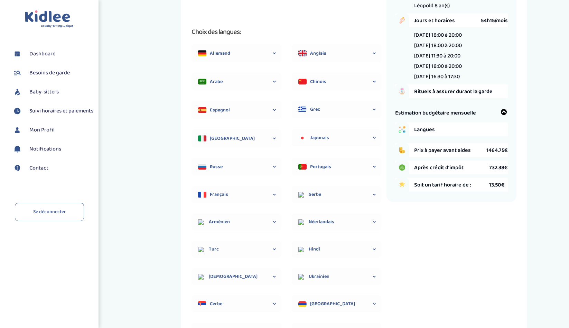
scroll to position [74, 0]
click at [275, 193] on icon at bounding box center [274, 193] width 7 height 17
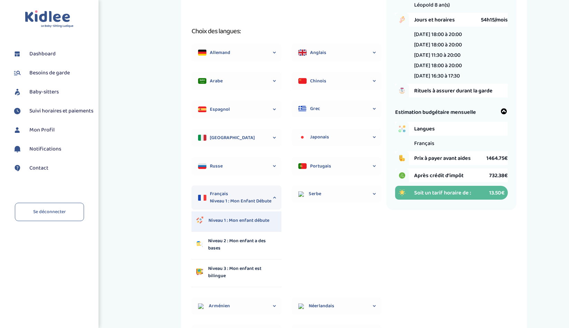
click at [275, 193] on icon at bounding box center [274, 197] width 7 height 24
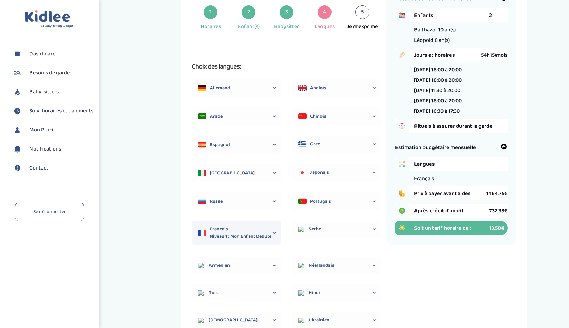
scroll to position [32, 0]
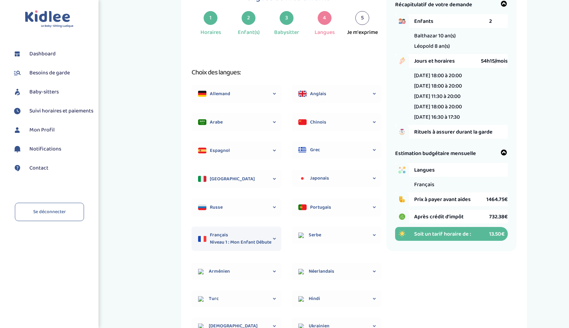
click at [254, 242] on span "Niveau 1 : Mon enfant débute" at bounding box center [242, 242] width 65 height 7
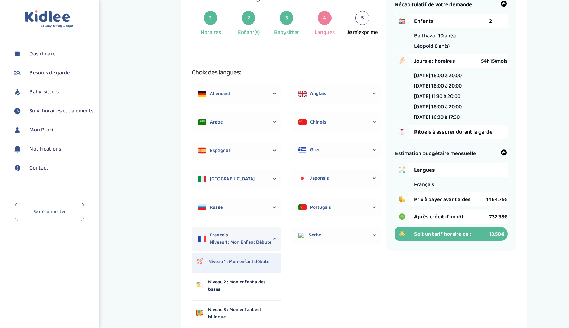
click at [254, 242] on span "Niveau 1 : Mon enfant débute" at bounding box center [242, 242] width 65 height 7
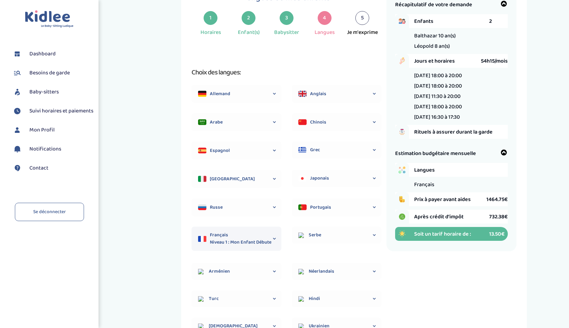
click at [317, 86] on div "Anglais" at bounding box center [337, 94] width 90 height 18
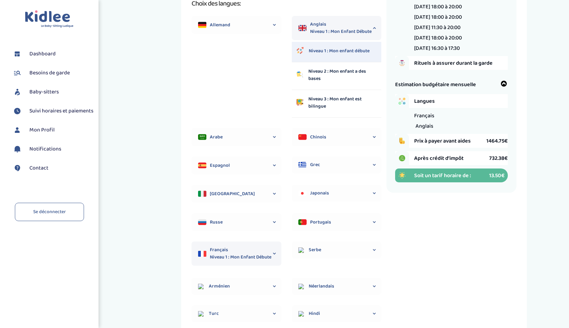
scroll to position [165, 0]
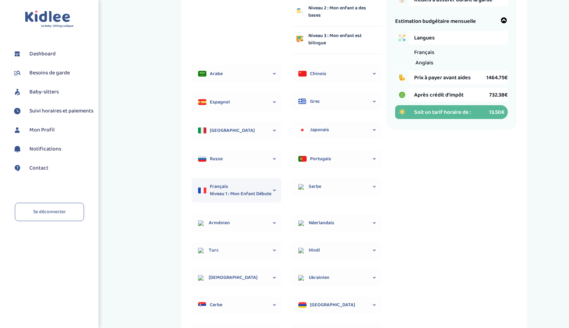
click at [215, 193] on span "Niveau 1 : Mon enfant débute" at bounding box center [242, 193] width 65 height 7
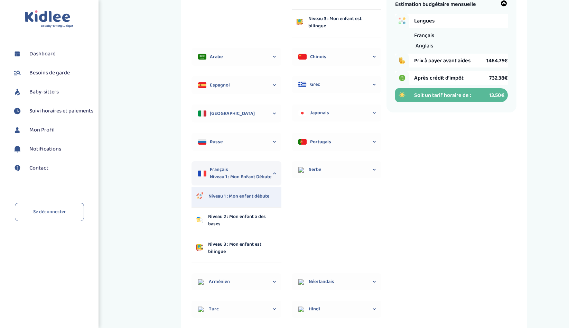
scroll to position [183, 0]
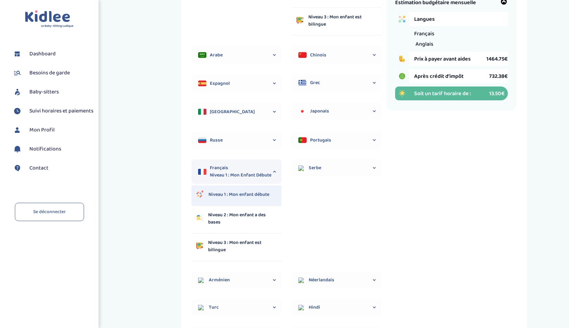
click at [222, 249] on p "Niveau 3 : Mon enfant est bilingue" at bounding box center [242, 246] width 68 height 15
select select "6"
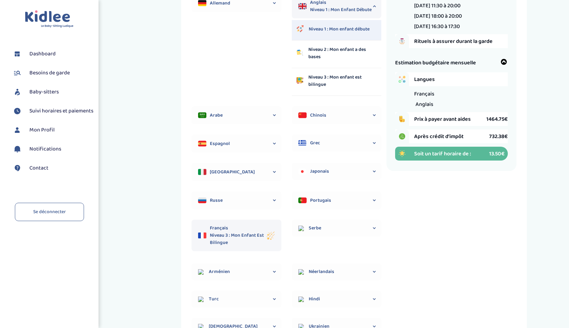
scroll to position [142, 0]
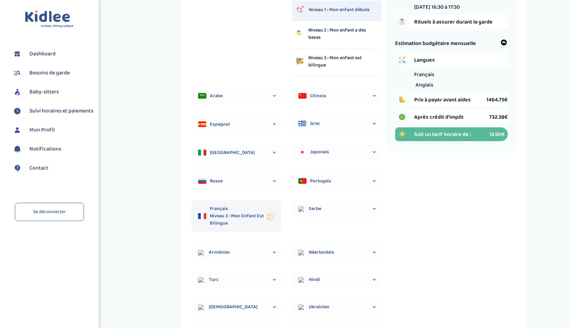
click at [233, 219] on span "Niveau 3 : Mon enfant est bilingue" at bounding box center [238, 219] width 57 height 15
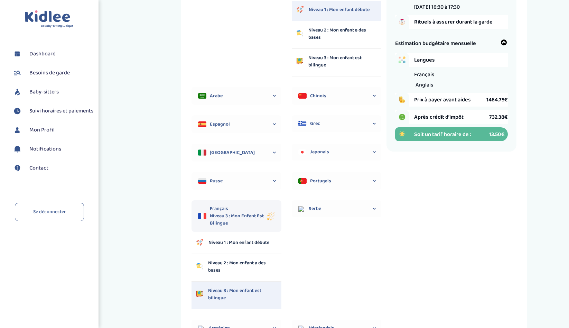
click at [237, 292] on p "Niveau 3 : Mon enfant est bilingue" at bounding box center [242, 294] width 68 height 15
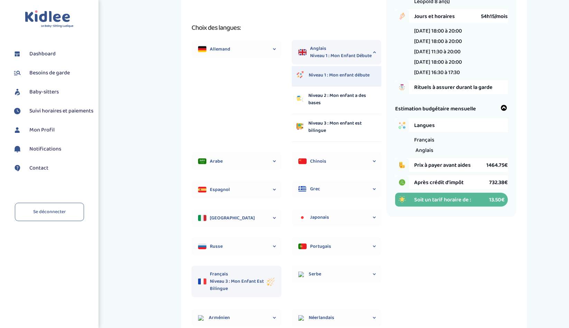
scroll to position [0, 0]
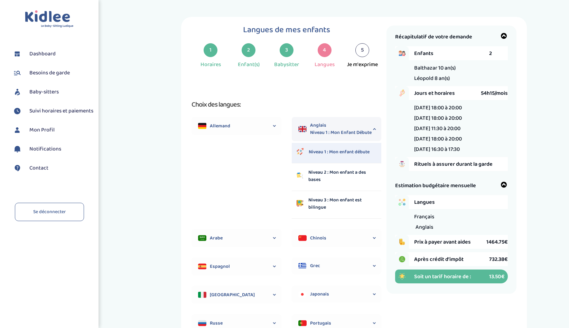
click at [333, 148] on p "Niveau 1 : Mon enfant débute" at bounding box center [339, 151] width 61 height 7
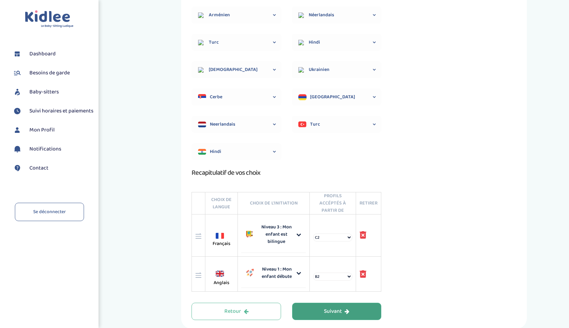
scroll to position [339, 0]
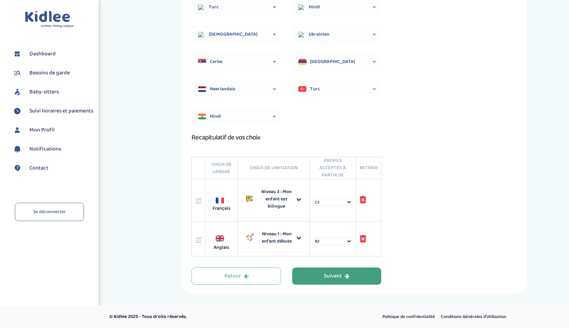
click at [365, 199] on icon at bounding box center [363, 199] width 7 height 7
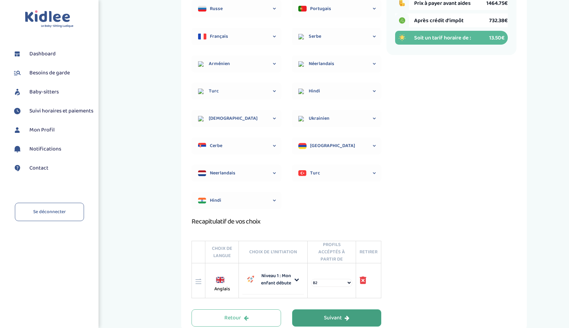
scroll to position [281, 0]
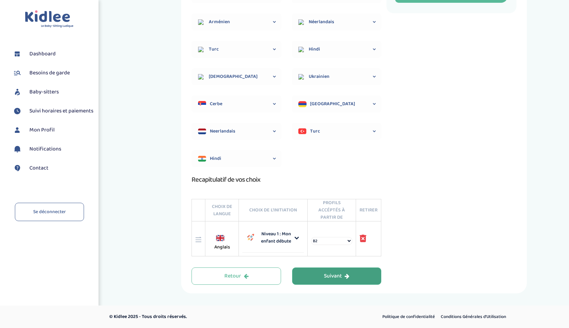
click at [333, 272] on div "Suivant" at bounding box center [337, 276] width 26 height 8
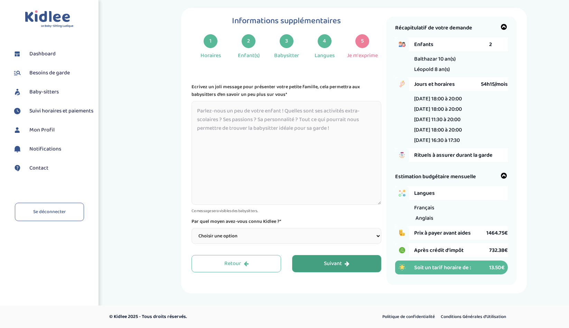
click at [231, 128] on textarea at bounding box center [286, 153] width 190 height 104
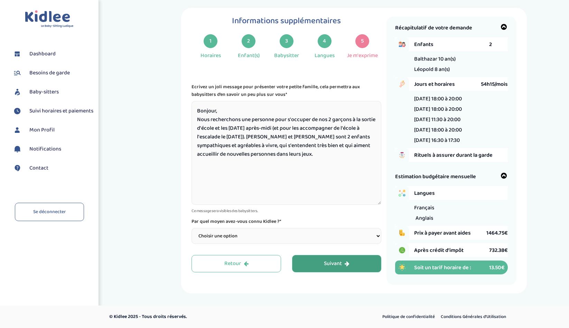
scroll to position [0, 0]
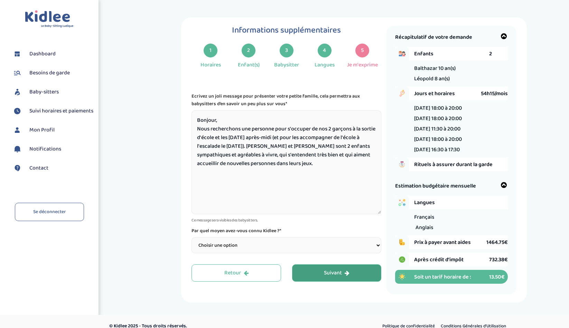
type textarea "Bonjour, Nous recherchons une personne pour s'occuper de nos 2 garçons à la sor…"
click at [220, 244] on select "Choisir une option Bouche à Oreille Google Plateforme Gens de confiance Faceboo…" at bounding box center [286, 245] width 190 height 16
select select "2"
click at [191, 238] on select "Choisir une option Bouche à Oreille Google Plateforme Gens de confiance Faceboo…" at bounding box center [286, 245] width 190 height 16
click at [186, 168] on div "Informations supplémentaires 1 Horaires 2 Enfant(s) 3 Babysitter 4 Langues 5 Je…" at bounding box center [354, 159] width 346 height 285
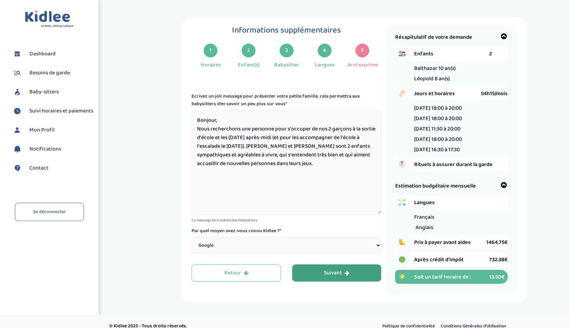
click at [330, 166] on textarea "Bonjour, Nous recherchons une personne pour s'occuper de nos 2 garçons à la sor…" at bounding box center [286, 162] width 190 height 104
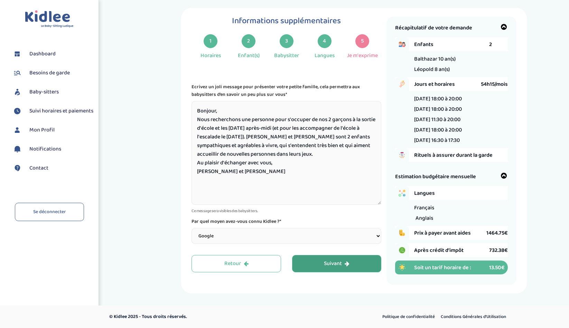
type textarea "Bonjour, Nous recherchons une personne pour s'occuper de nos 2 garçons à la sor…"
click at [344, 263] on div "Suivant" at bounding box center [337, 264] width 26 height 8
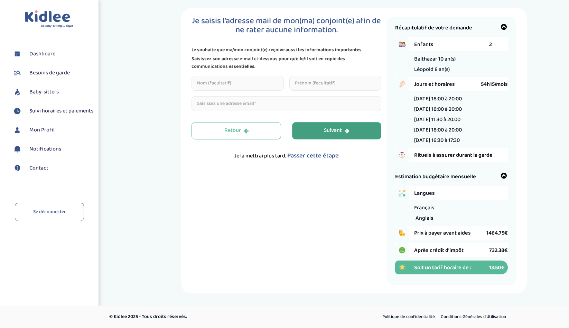
click at [301, 155] on span "Passer cette étape" at bounding box center [313, 156] width 52 height 10
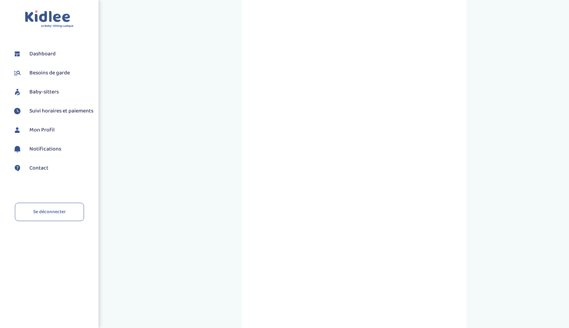
scroll to position [88, 0]
click at [239, 147] on div "Prenez RDV avec KIDLEE Type de garde Garde ludique Des jeux en plein air, des a…" at bounding box center [353, 159] width 419 height 461
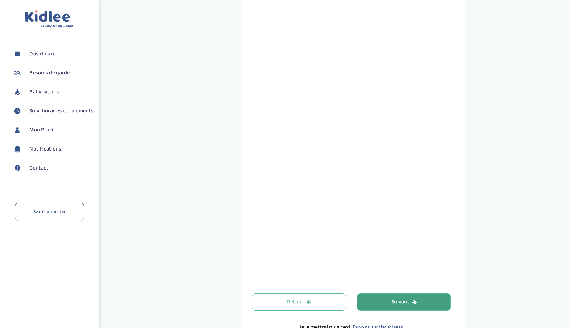
scroll to position [148, 0]
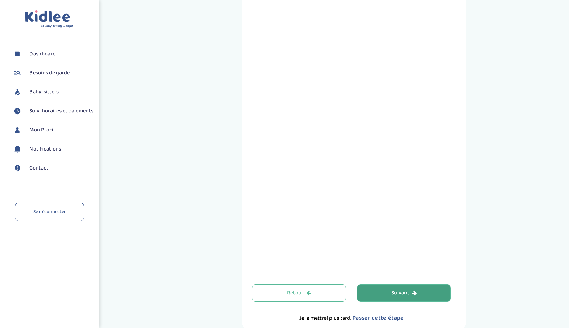
click at [371, 317] on span "Passer cette étape" at bounding box center [378, 318] width 52 height 10
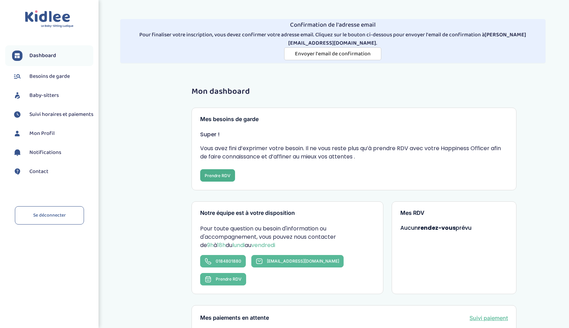
click at [224, 169] on button "Prendre RDV" at bounding box center [217, 175] width 35 height 12
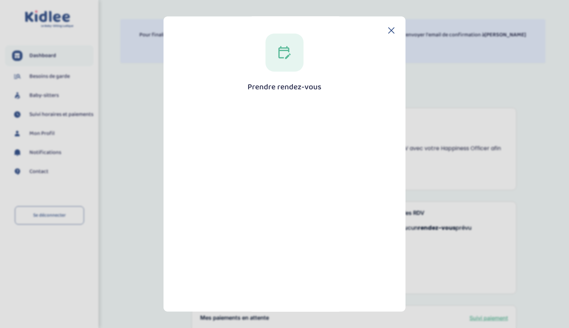
scroll to position [7, 0]
click at [175, 162] on div "Prendre rendez-vous [GEOGRAPHIC_DATA]" at bounding box center [285, 188] width 220 height 323
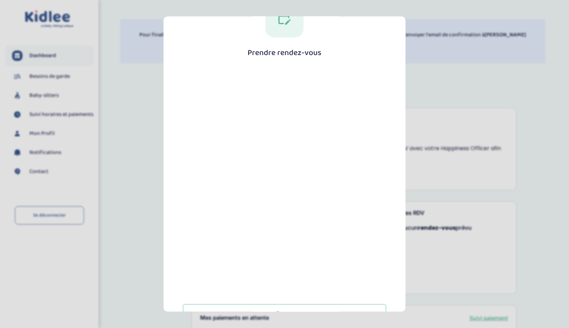
scroll to position [57, 0]
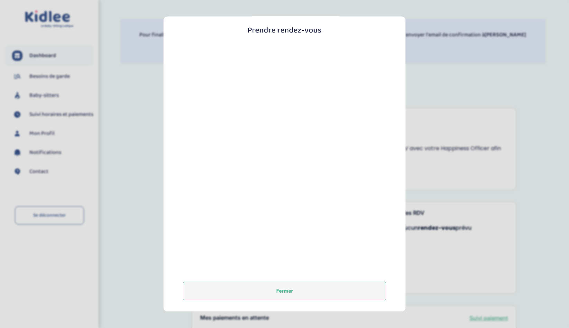
click at [268, 297] on button "Fermer" at bounding box center [284, 291] width 203 height 19
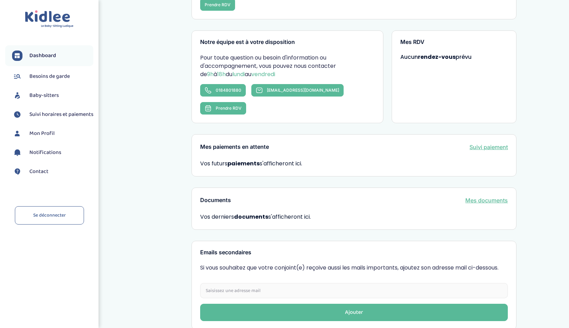
scroll to position [191, 0]
